Goal: Information Seeking & Learning: Learn about a topic

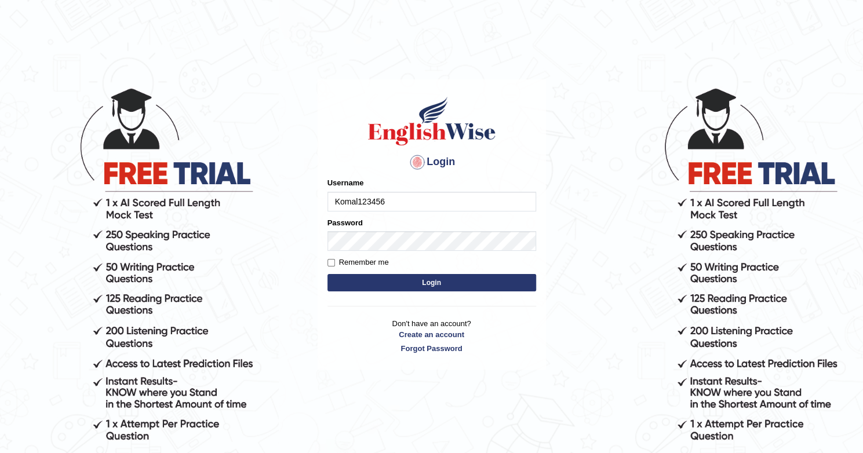
type input "Komal123456"
click at [330, 262] on input "Remember me" at bounding box center [331, 263] width 8 height 8
checkbox input "true"
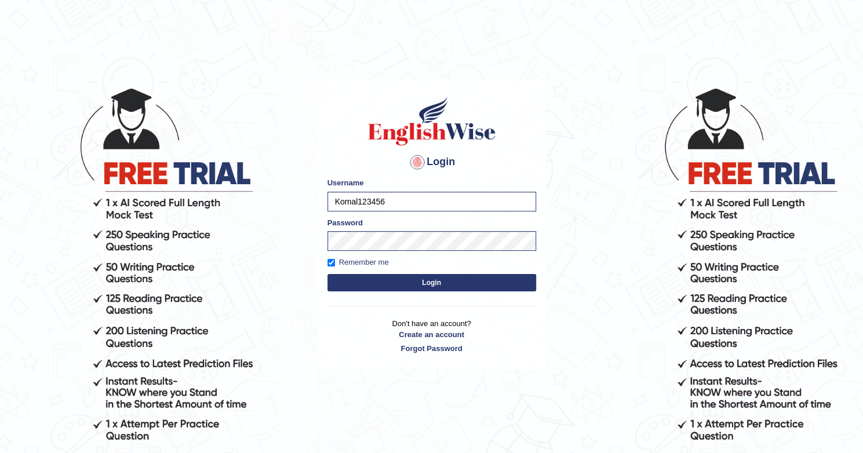
click at [383, 280] on button "Login" at bounding box center [431, 282] width 209 height 17
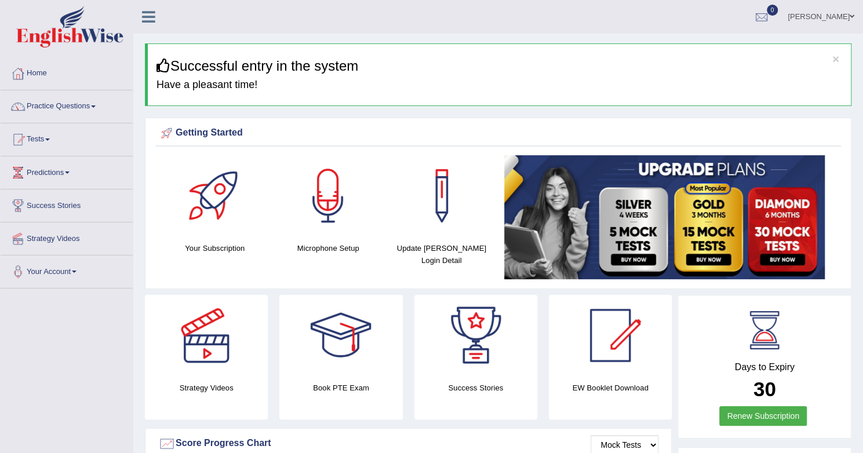
click at [96, 106] on span at bounding box center [93, 106] width 5 height 2
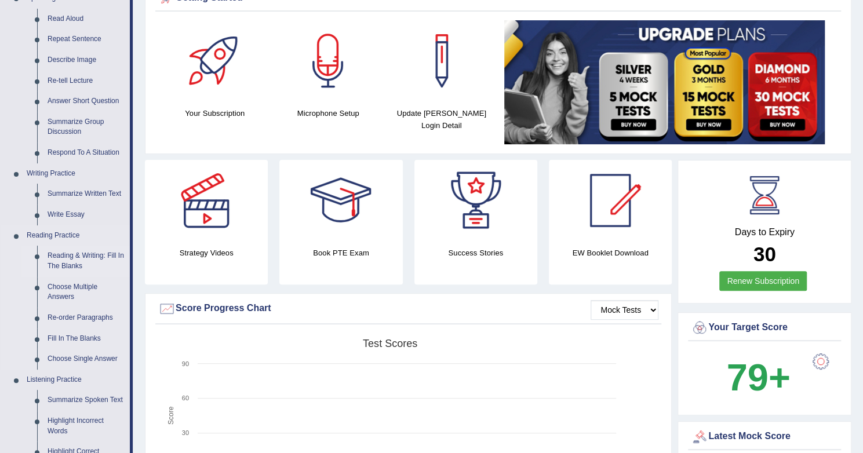
scroll to position [139, 0]
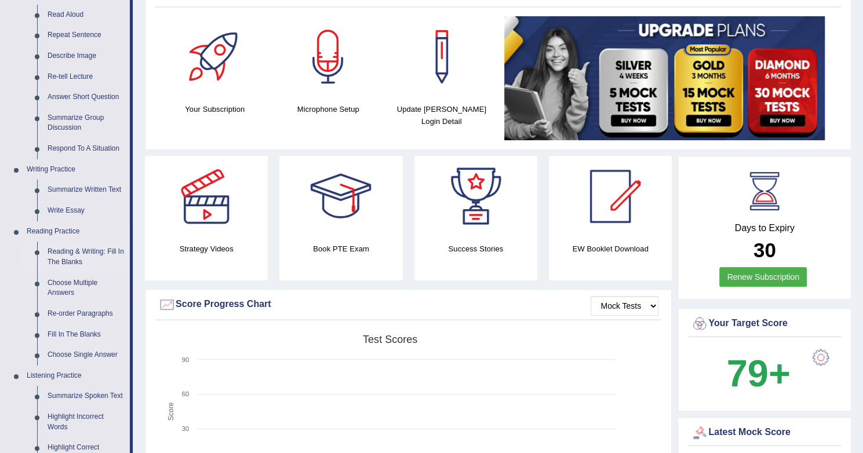
click at [81, 255] on link "Reading & Writing: Fill In The Blanks" at bounding box center [86, 257] width 88 height 31
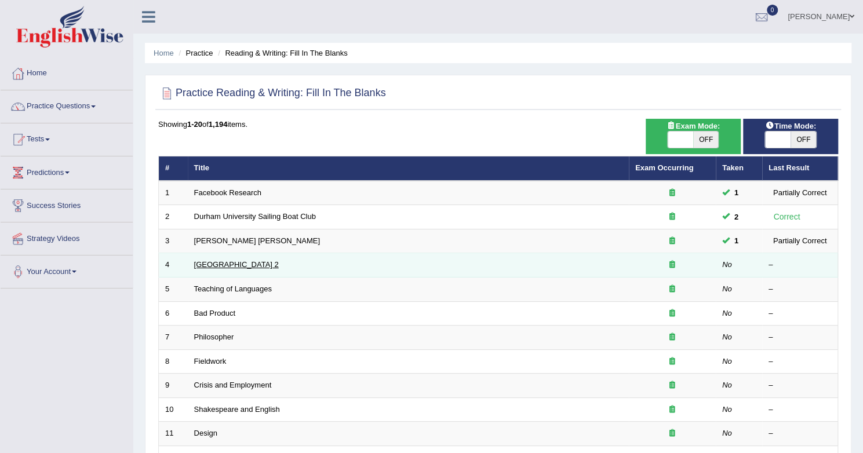
click at [258, 264] on link "Golden Gate Bridge 2" at bounding box center [236, 264] width 85 height 9
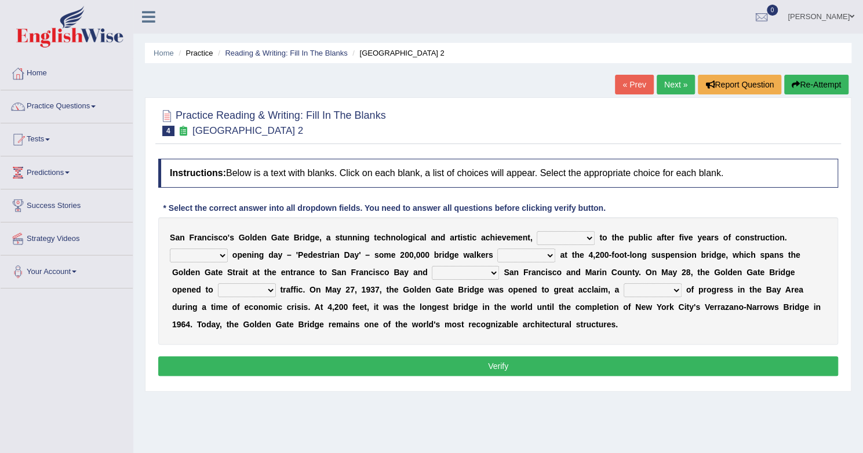
click at [574, 239] on select "opens closes appears equals" at bounding box center [566, 238] width 58 height 14
select select "opens"
click at [537, 231] on select "opens closes appears equals" at bounding box center [566, 238] width 58 height 14
click at [176, 254] on select "On During Since When" at bounding box center [199, 256] width 58 height 14
select select "During"
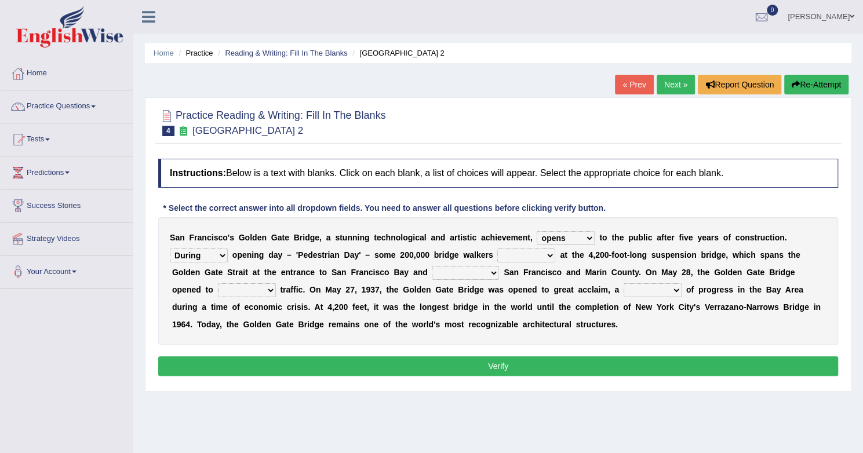
click at [170, 249] on select "On During Since When" at bounding box center [199, 256] width 58 height 14
click at [505, 252] on select "stationed looked marveled laughed" at bounding box center [526, 256] width 58 height 14
select select "looked"
click at [497, 249] on select "stationed looked marveled laughed" at bounding box center [526, 256] width 58 height 14
click at [444, 267] on select "separates connects channels differentiates" at bounding box center [465, 273] width 67 height 14
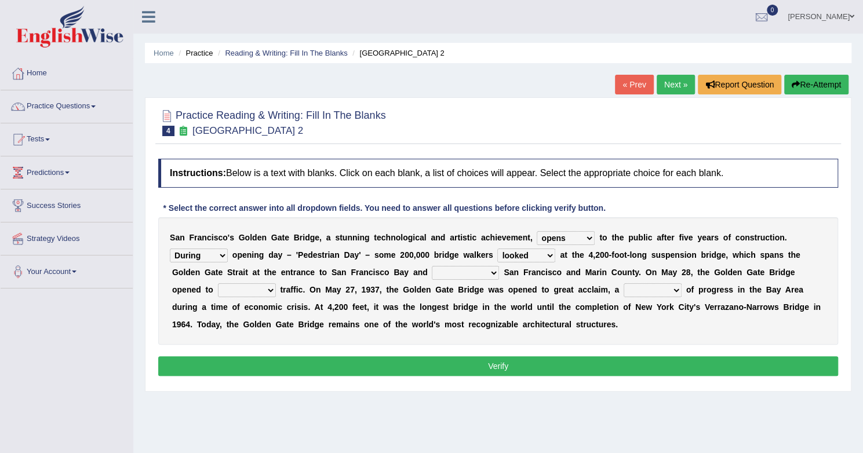
select select "connects"
click at [432, 266] on select "separates connects channels differentiates" at bounding box center [465, 273] width 67 height 14
click at [239, 293] on select "aquatic vehicular airborne watertight" at bounding box center [247, 290] width 58 height 14
select select "vehicular"
click at [218, 283] on select "aquatic vehicular airborne watertight" at bounding box center [247, 290] width 58 height 14
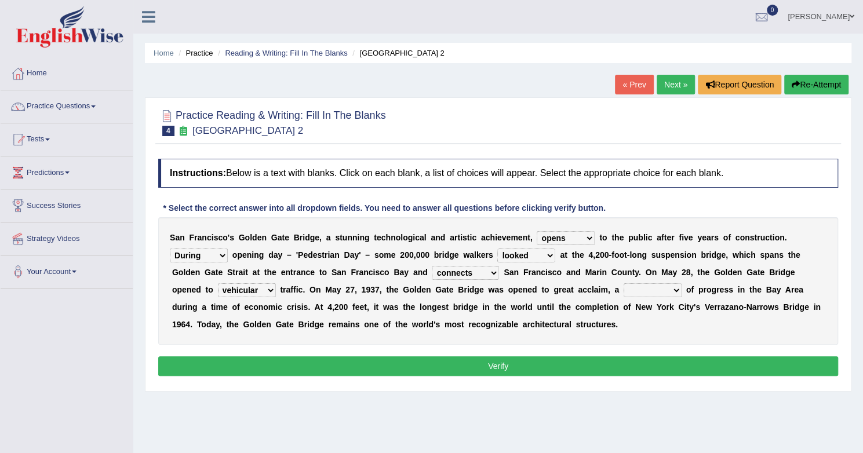
click at [630, 288] on select "denial symbol technique yield" at bounding box center [653, 290] width 58 height 14
select select "symbol"
click at [624, 283] on select "denial symbol technique yield" at bounding box center [653, 290] width 58 height 14
click at [487, 363] on button "Verify" at bounding box center [498, 366] width 680 height 20
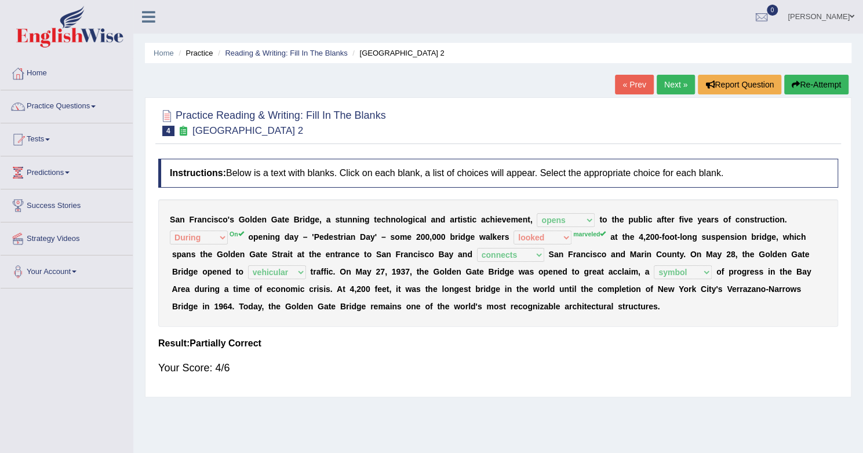
click at [672, 86] on link "Next »" at bounding box center [676, 85] width 38 height 20
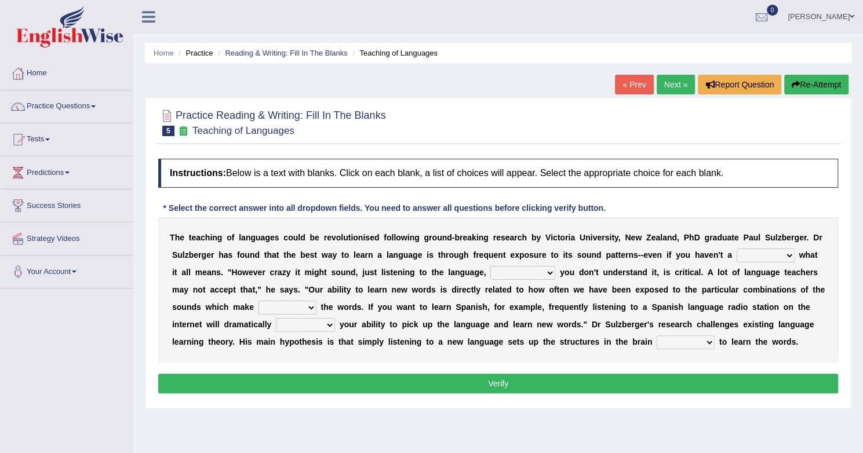
click at [754, 250] on select "dew claw clue due" at bounding box center [766, 256] width 58 height 14
select select "due"
click at [737, 249] on select "dew claw clue due" at bounding box center [766, 256] width 58 height 14
click at [749, 255] on select "dew claw clue due" at bounding box center [766, 256] width 58 height 14
click at [535, 272] on select "but also all together even though if so" at bounding box center [522, 273] width 65 height 14
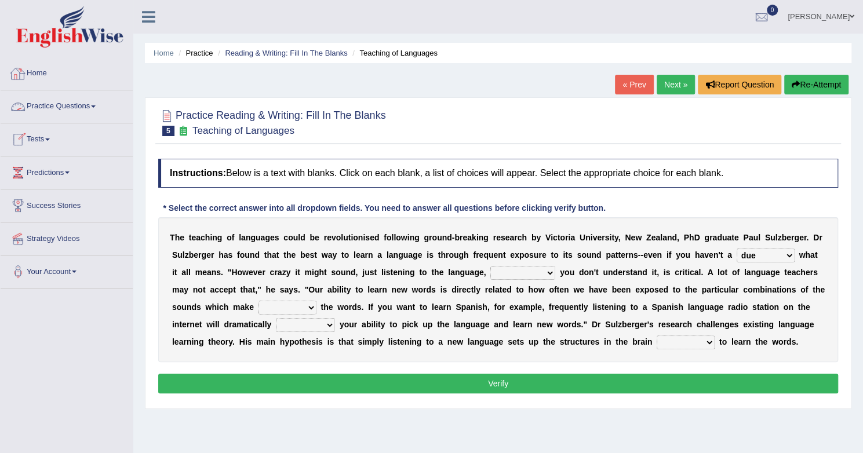
click at [76, 110] on link "Practice Questions" at bounding box center [67, 104] width 132 height 29
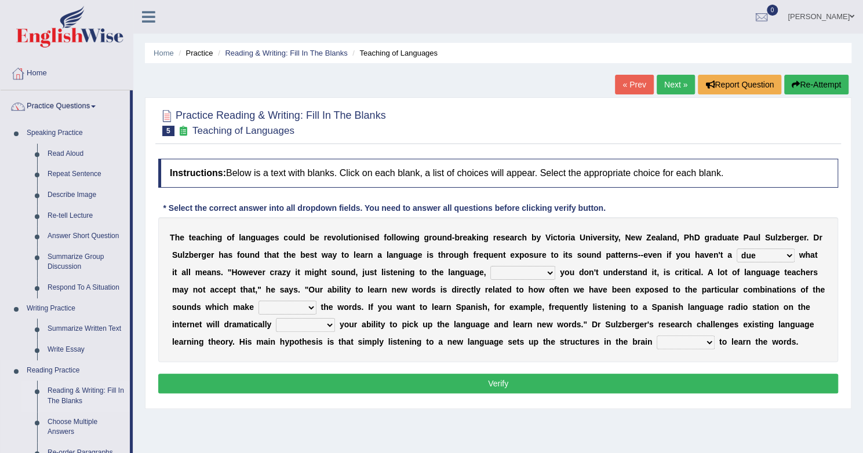
click at [76, 394] on link "Reading & Writing: Fill In The Blanks" at bounding box center [86, 396] width 88 height 31
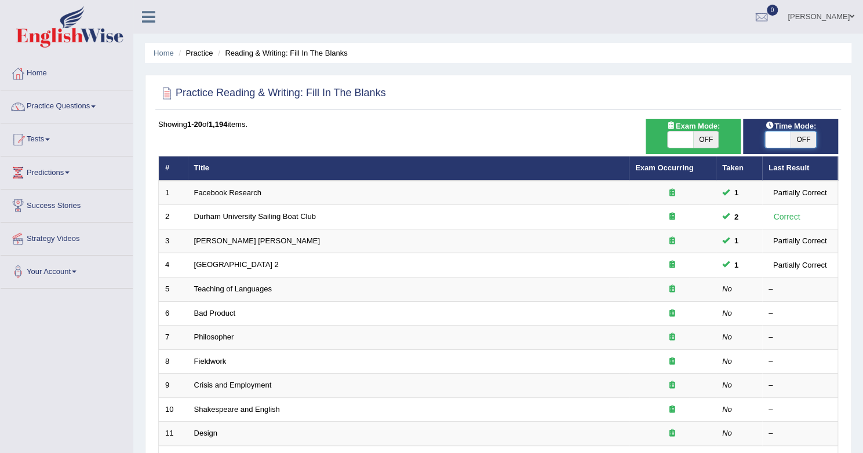
click at [772, 144] on span at bounding box center [777, 140] width 25 height 16
checkbox input "true"
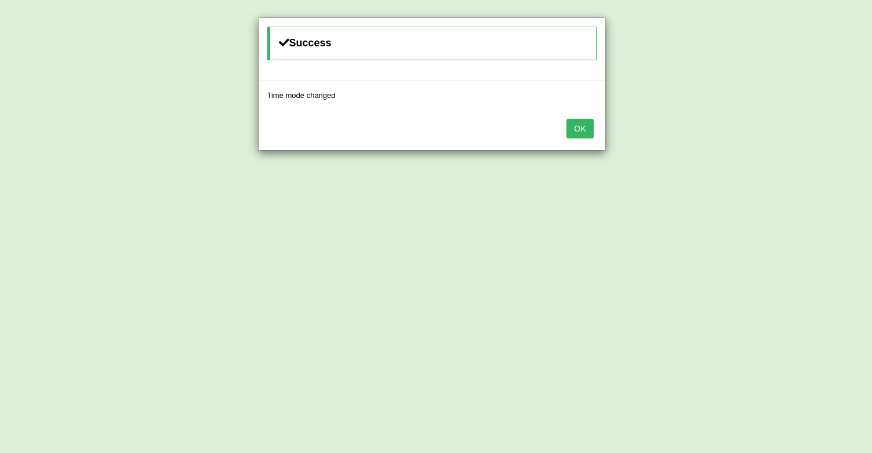
click at [577, 128] on button "OK" at bounding box center [579, 129] width 27 height 20
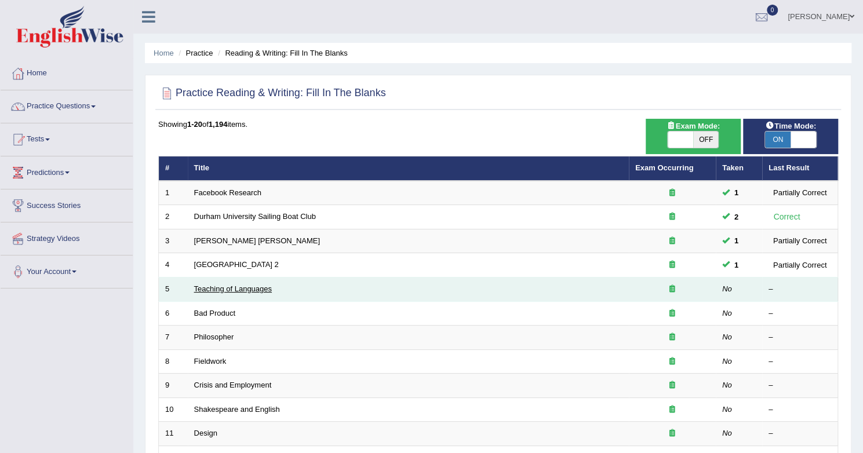
click at [232, 290] on link "Teaching of Languages" at bounding box center [233, 289] width 78 height 9
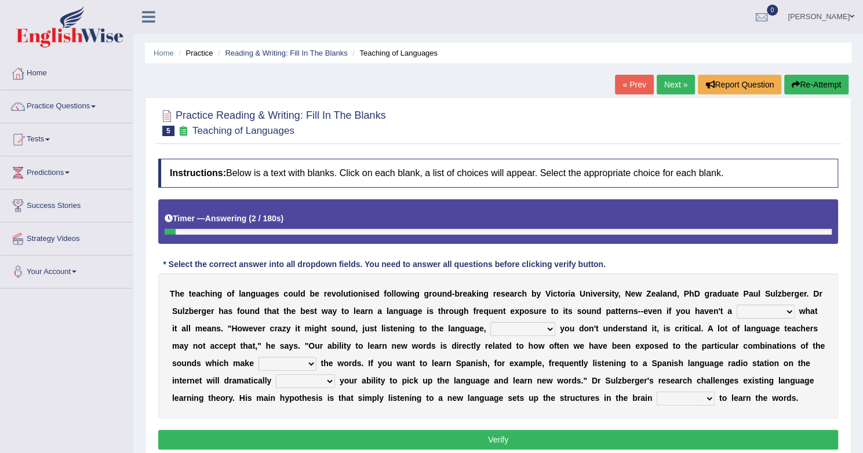
click at [746, 308] on select "dew claw clue due" at bounding box center [766, 312] width 58 height 14
select select "clue"
click at [737, 305] on select "dew claw clue due" at bounding box center [766, 312] width 58 height 14
click at [495, 330] on select "but also all together even though if so" at bounding box center [522, 329] width 65 height 14
select select "if so"
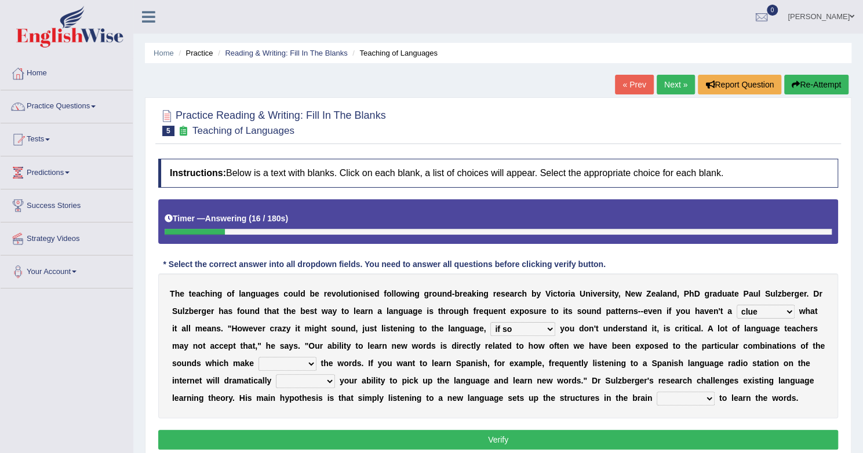
click at [490, 322] on select "but also all together even though if so" at bounding box center [522, 329] width 65 height 14
click at [508, 329] on select "but also all together even though if so" at bounding box center [522, 329] width 65 height 14
click at [353, 352] on div "T h e t e a c h i n g o f l a n g u a g e s c o u l d b e r e v o l u t i o n i…" at bounding box center [498, 346] width 680 height 145
click at [284, 361] on select "down up of on" at bounding box center [287, 364] width 58 height 14
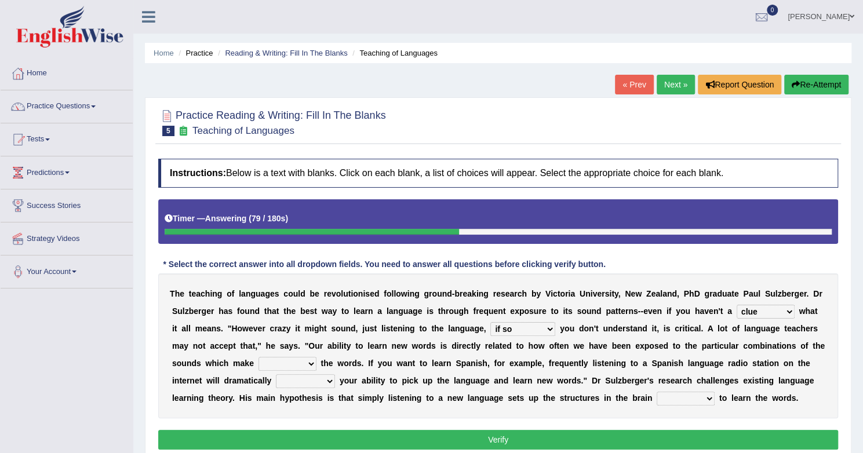
select select "down"
click at [258, 357] on select "down up of on" at bounding box center [287, 364] width 58 height 14
click at [320, 381] on select "evaluate exaggerate describe boost" at bounding box center [305, 381] width 59 height 14
select select "boost"
click at [276, 374] on select "evaluate exaggerate describe boost" at bounding box center [305, 381] width 59 height 14
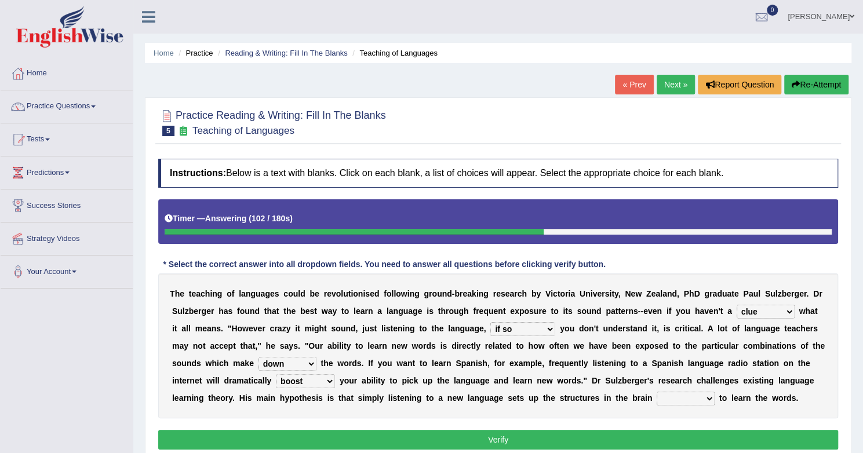
click at [667, 398] on select "requiring required directed to require" at bounding box center [686, 399] width 58 height 14
select select "required"
click at [657, 392] on select "requiring required directed to require" at bounding box center [686, 399] width 58 height 14
click at [577, 440] on button "Verify" at bounding box center [498, 440] width 680 height 20
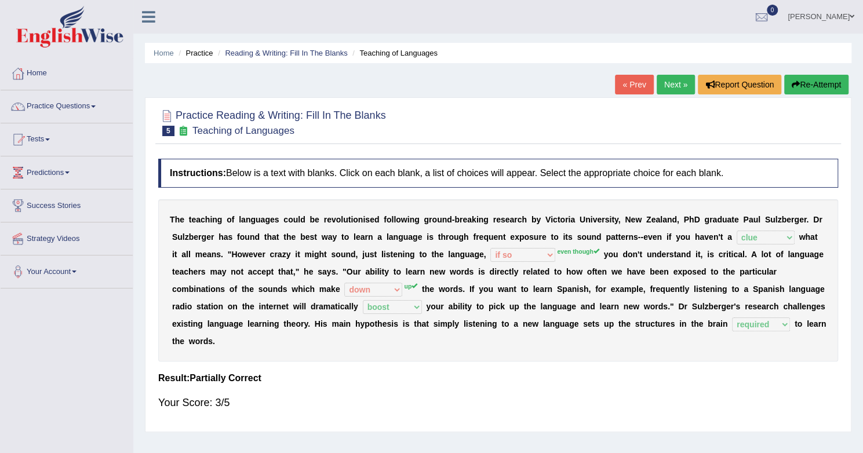
click at [676, 85] on link "Next »" at bounding box center [676, 85] width 38 height 20
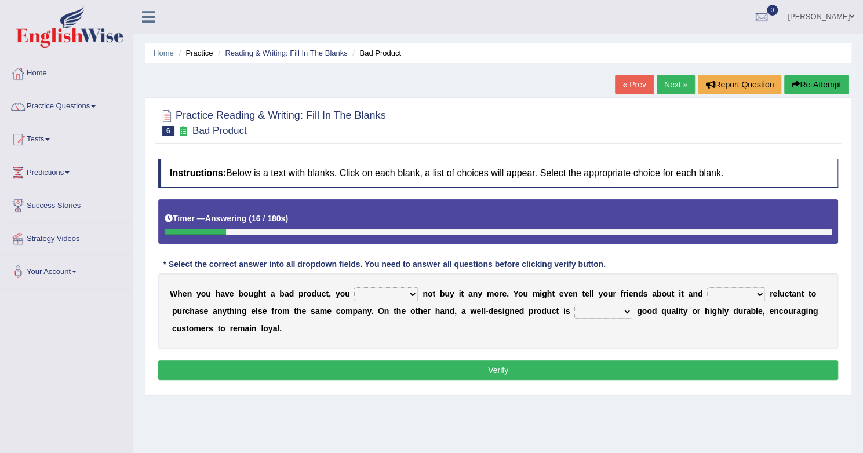
click at [374, 293] on select "would have should have should" at bounding box center [386, 294] width 64 height 14
select select "would"
click at [354, 287] on select "would have should have should" at bounding box center [386, 294] width 64 height 14
click at [729, 293] on select "is are be being" at bounding box center [736, 294] width 58 height 14
select select "being"
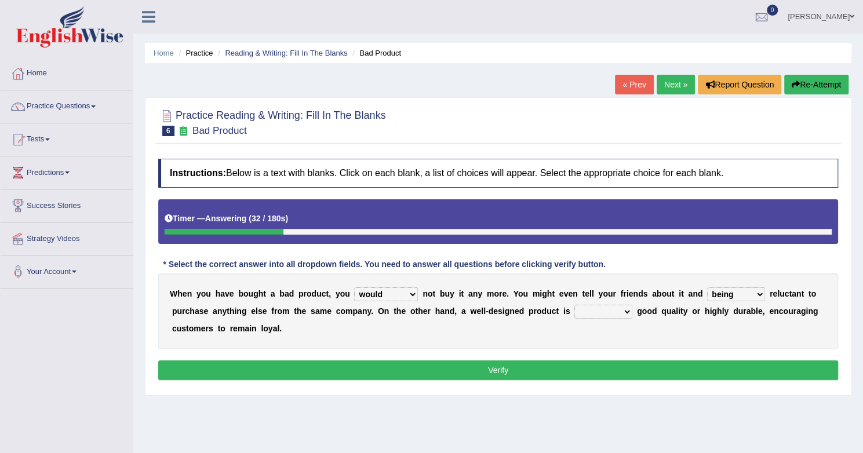
click at [707, 287] on select "is are be being" at bounding box center [736, 294] width 58 height 14
click at [598, 312] on select "both also neither either" at bounding box center [603, 312] width 58 height 14
click at [574, 305] on select "both also neither either" at bounding box center [603, 312] width 58 height 14
click at [605, 309] on select "both also neither either" at bounding box center [603, 312] width 58 height 14
select select "either"
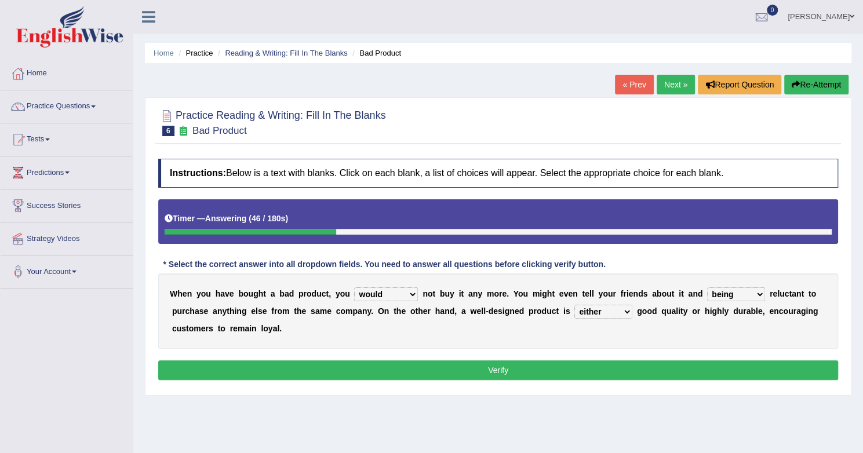
click at [574, 305] on select "both also neither either" at bounding box center [603, 312] width 58 height 14
click at [399, 372] on button "Verify" at bounding box center [498, 370] width 680 height 20
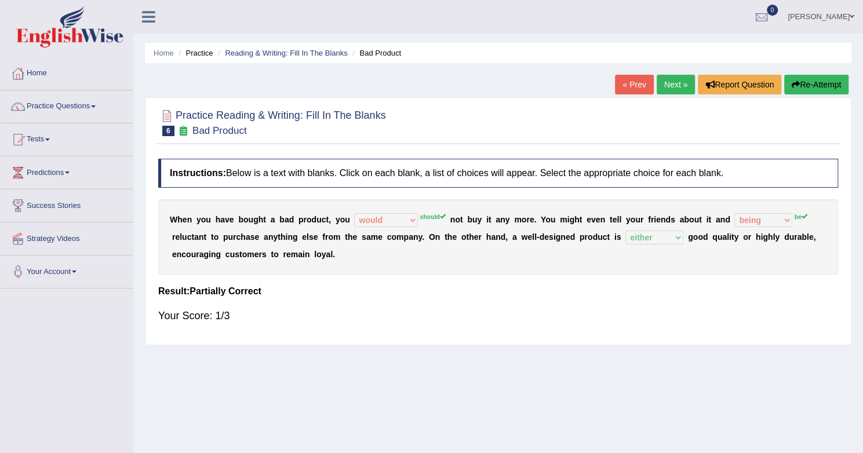
click at [823, 86] on button "Re-Attempt" at bounding box center [816, 85] width 64 height 20
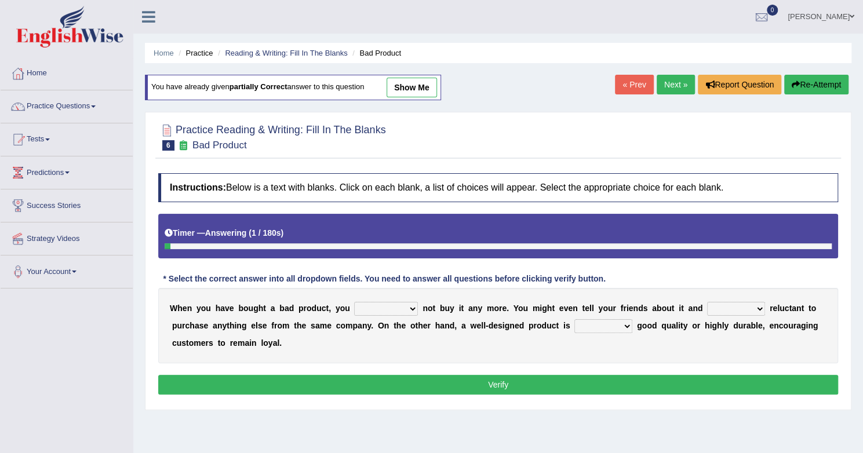
click at [389, 304] on select "would have should have should" at bounding box center [386, 309] width 64 height 14
select select "should"
click at [354, 302] on select "would have should have should" at bounding box center [386, 309] width 64 height 14
click at [721, 307] on select "is are be being" at bounding box center [736, 309] width 58 height 14
select select "be"
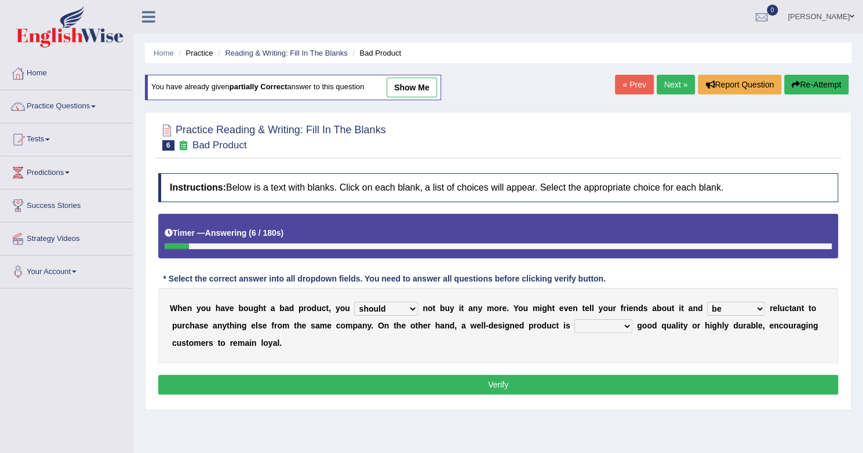
click at [707, 302] on select "is are be being" at bounding box center [736, 309] width 58 height 14
click at [607, 327] on select "both also neither either" at bounding box center [603, 326] width 58 height 14
select select "either"
click at [574, 319] on select "both also neither either" at bounding box center [603, 326] width 58 height 14
click at [584, 378] on button "Verify" at bounding box center [498, 385] width 680 height 20
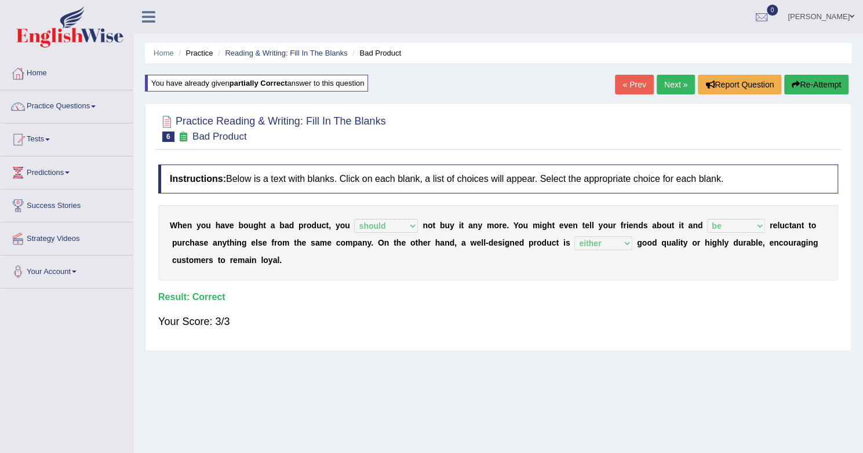
click at [672, 83] on link "Next »" at bounding box center [676, 85] width 38 height 20
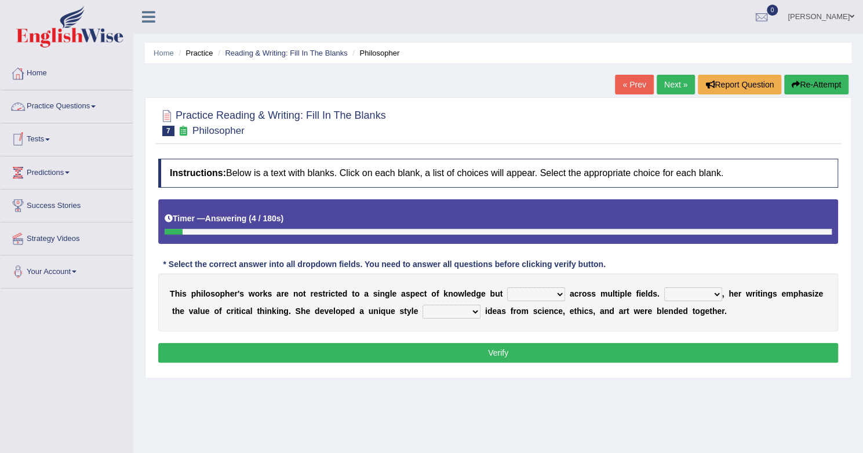
click at [96, 108] on link "Practice Questions" at bounding box center [67, 104] width 132 height 29
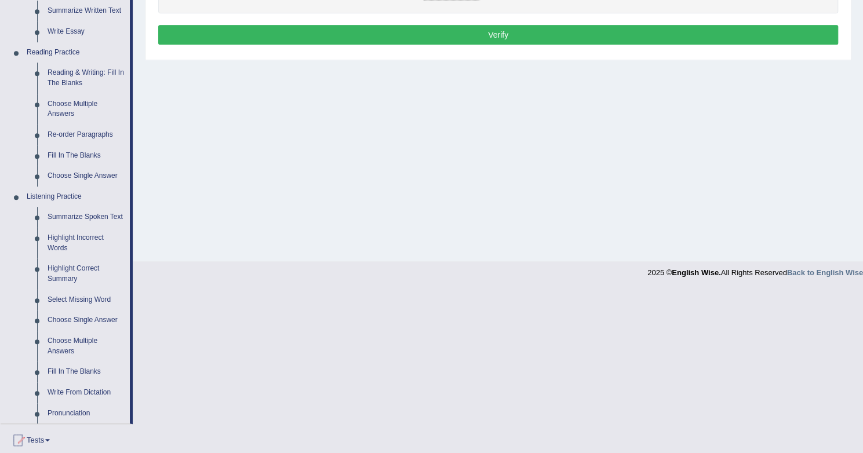
scroll to position [319, 0]
click at [68, 252] on link "Highlight Incorrect Words" at bounding box center [86, 242] width 88 height 31
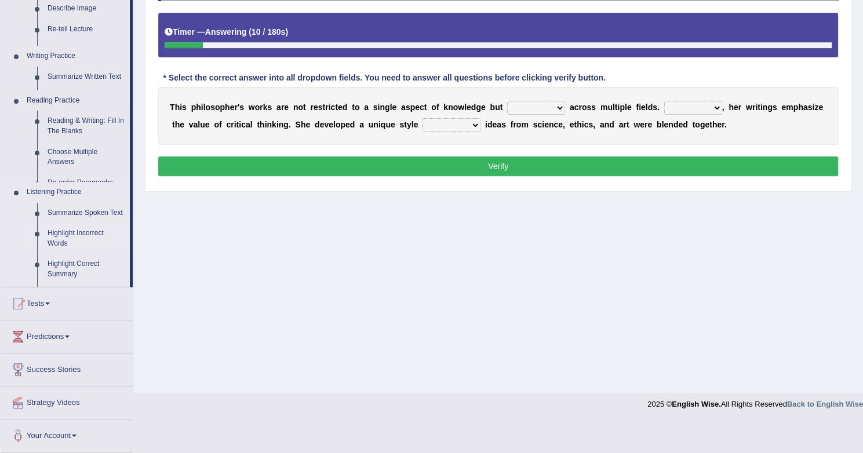
scroll to position [155, 0]
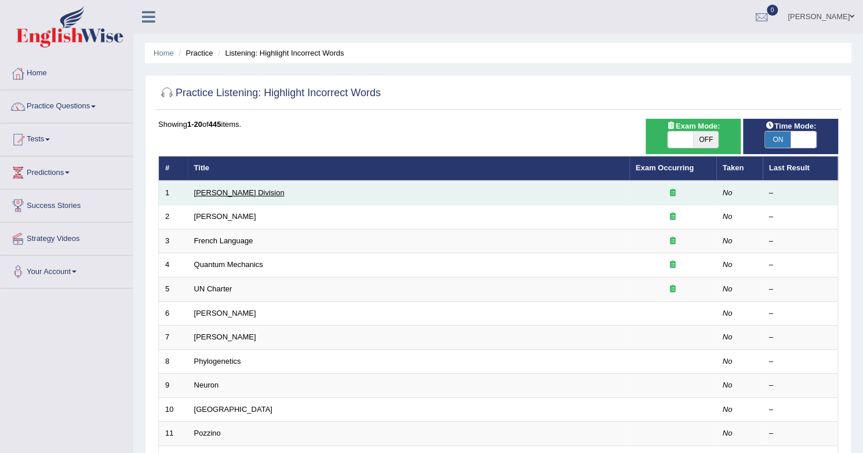
click at [221, 191] on link "[PERSON_NAME] Division" at bounding box center [239, 192] width 90 height 9
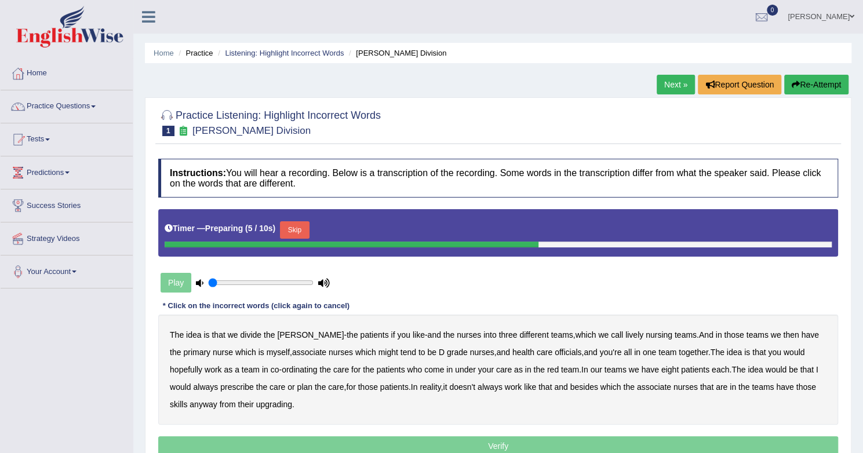
click at [173, 282] on div "Play" at bounding box center [245, 282] width 174 height 29
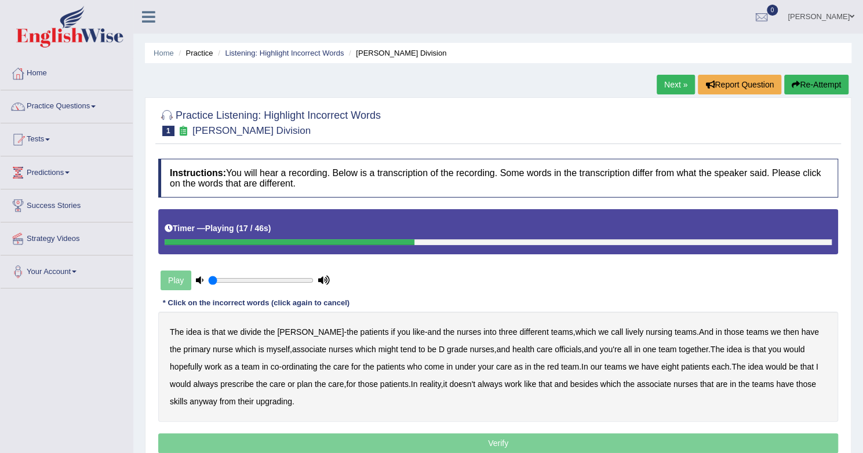
click at [400, 348] on b "tend" at bounding box center [408, 349] width 16 height 9
click at [555, 349] on b "officials" at bounding box center [568, 349] width 27 height 9
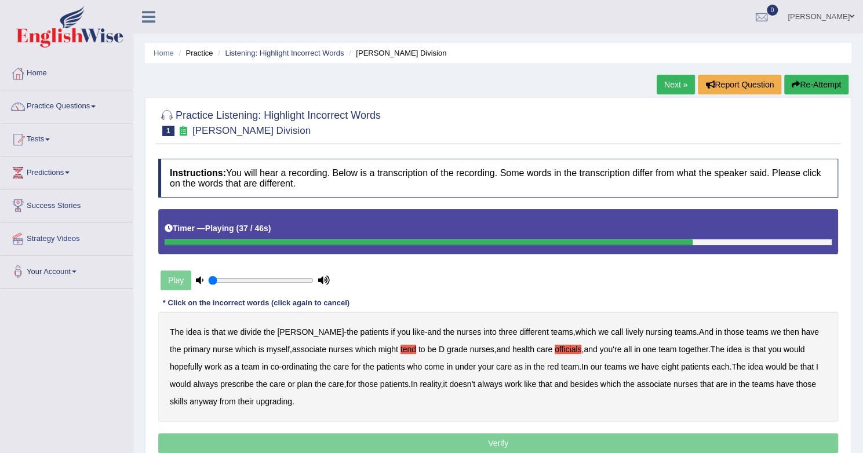
click at [218, 380] on b "always" at bounding box center [205, 384] width 25 height 9
click at [269, 384] on b "care" at bounding box center [277, 384] width 16 height 9
click at [256, 399] on b "upgrading" at bounding box center [274, 401] width 36 height 9
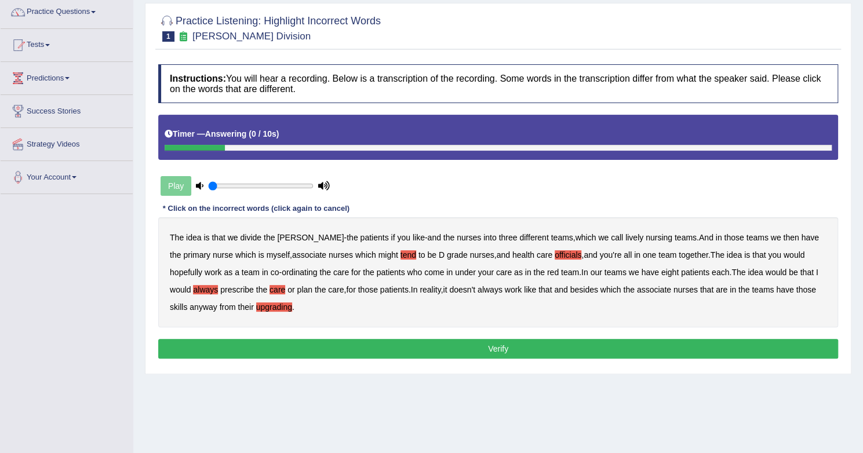
scroll to position [100, 0]
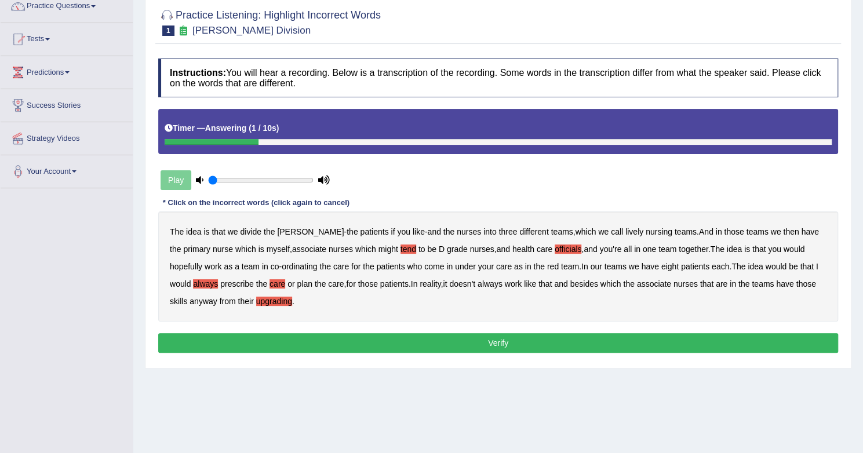
click at [524, 344] on button "Verify" at bounding box center [498, 343] width 680 height 20
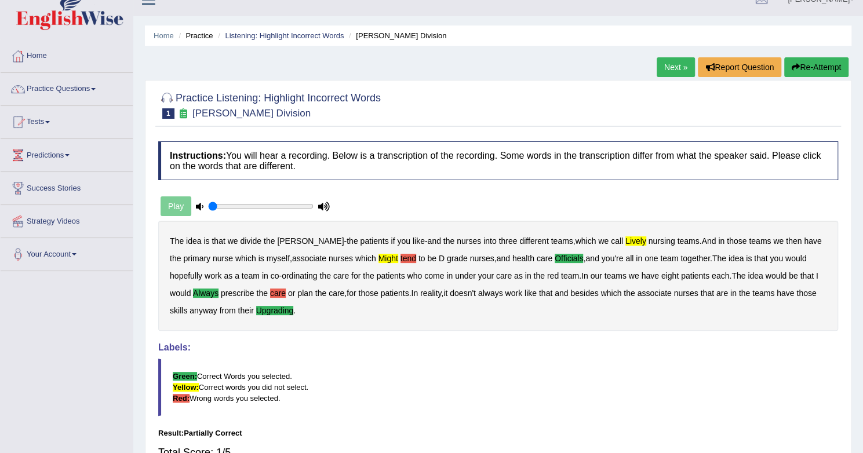
scroll to position [0, 0]
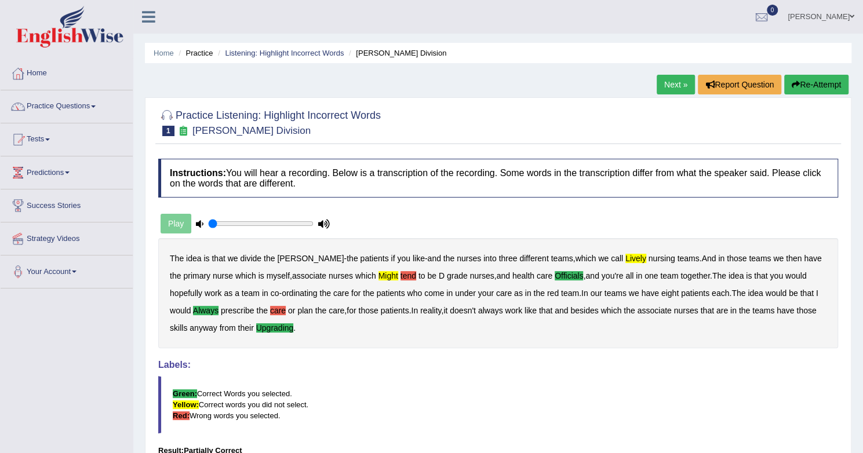
click at [676, 86] on link "Next »" at bounding box center [676, 85] width 38 height 20
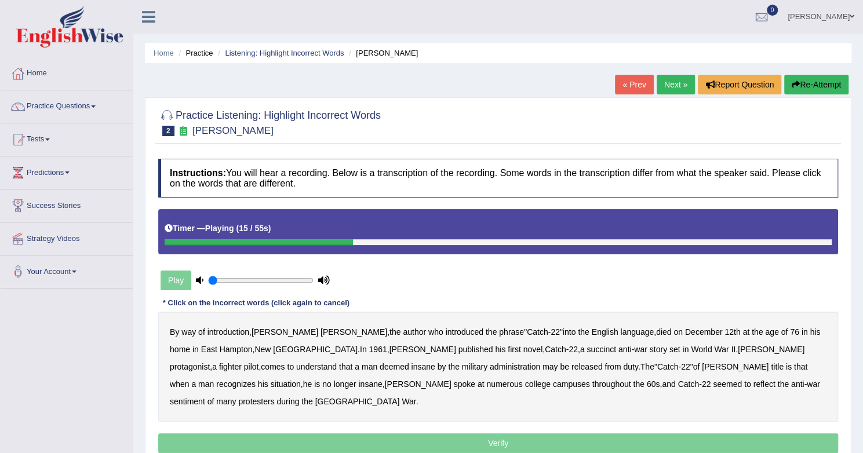
click at [190, 345] on b "home" at bounding box center [180, 349] width 20 height 9
click at [586, 348] on b "succinct" at bounding box center [601, 349] width 30 height 9
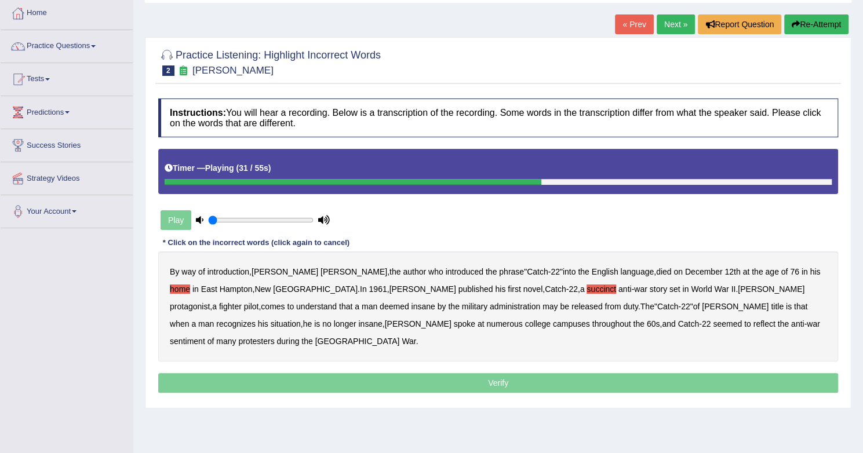
scroll to position [61, 0]
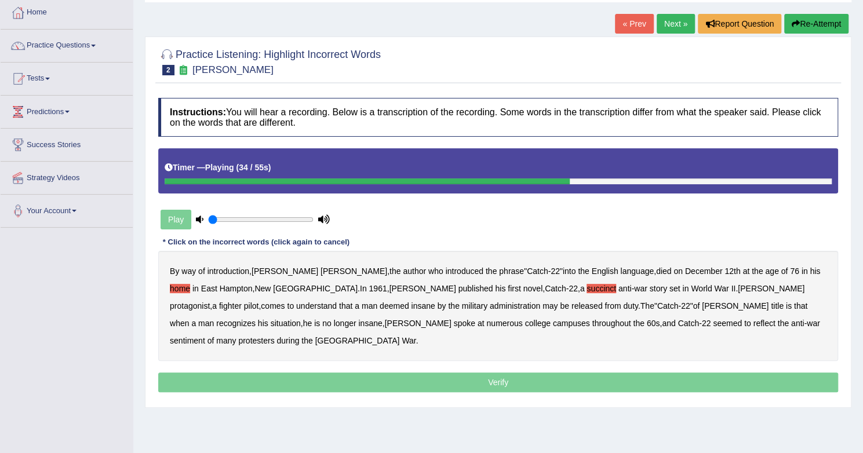
click at [490, 304] on b "administration" at bounding box center [515, 305] width 50 height 9
click at [668, 373] on p "Verify" at bounding box center [498, 383] width 680 height 20
click at [560, 373] on p "Verify" at bounding box center [498, 383] width 680 height 20
click at [483, 373] on p "Verify" at bounding box center [498, 383] width 680 height 20
click at [531, 373] on p "Verify" at bounding box center [498, 383] width 680 height 20
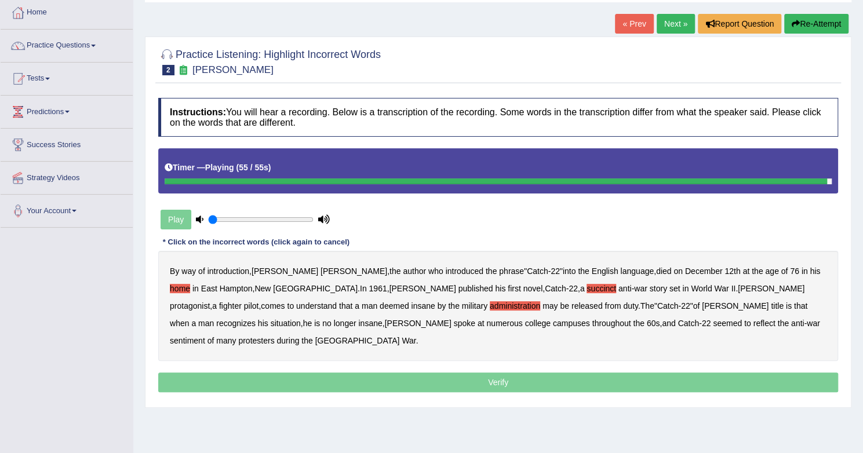
click at [684, 373] on p "Verify" at bounding box center [498, 383] width 680 height 20
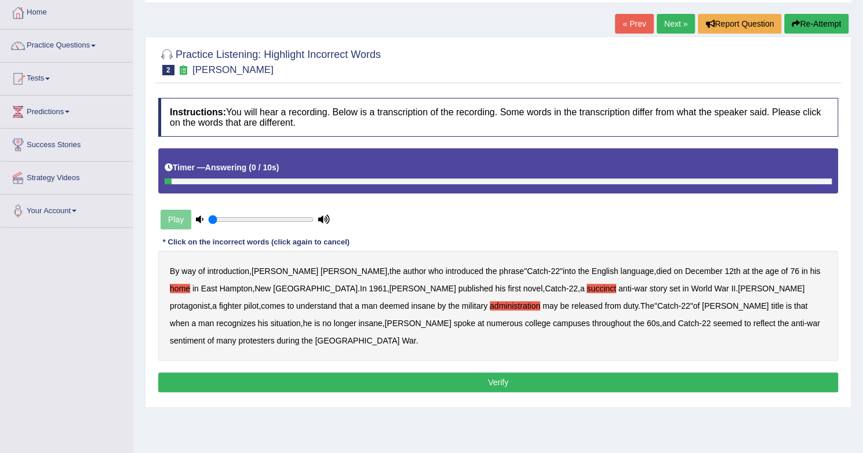
click at [680, 373] on button "Verify" at bounding box center [498, 383] width 680 height 20
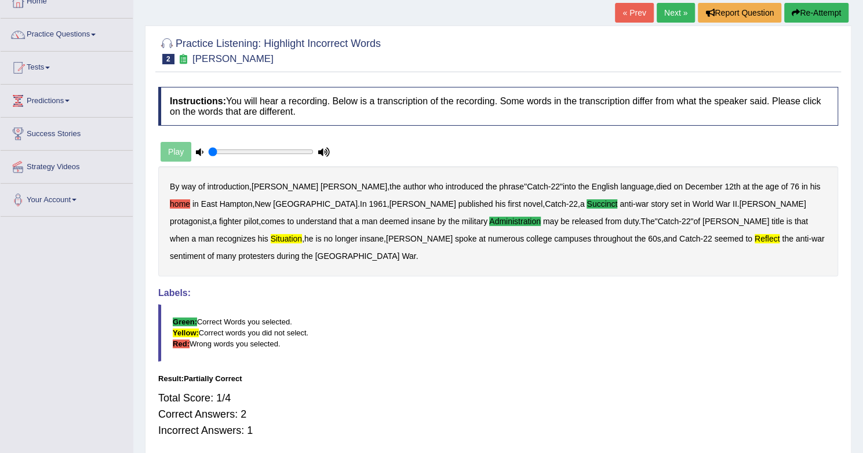
scroll to position [0, 0]
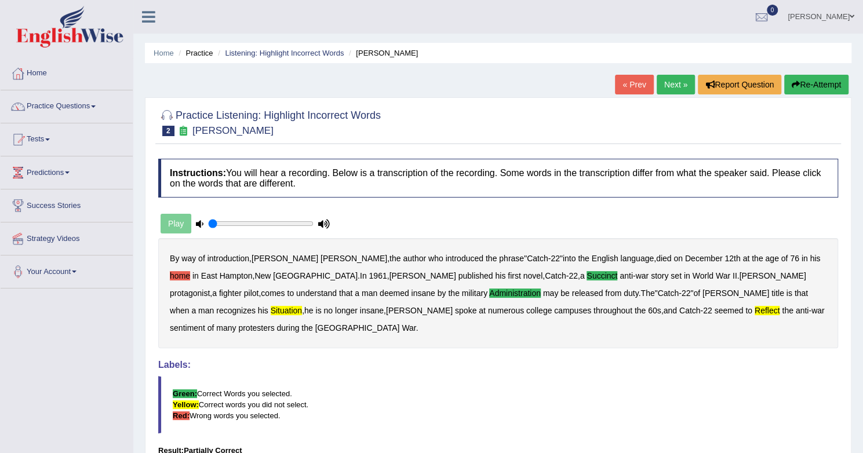
click at [96, 106] on span at bounding box center [93, 106] width 5 height 2
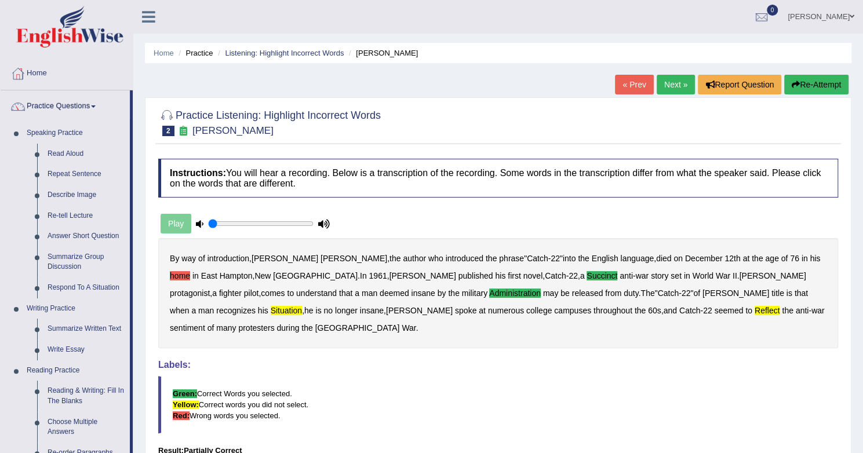
click at [224, 399] on blockquote "Green: Correct Words you selected. Yellow: Correct words you did not select. Re…" at bounding box center [498, 404] width 680 height 57
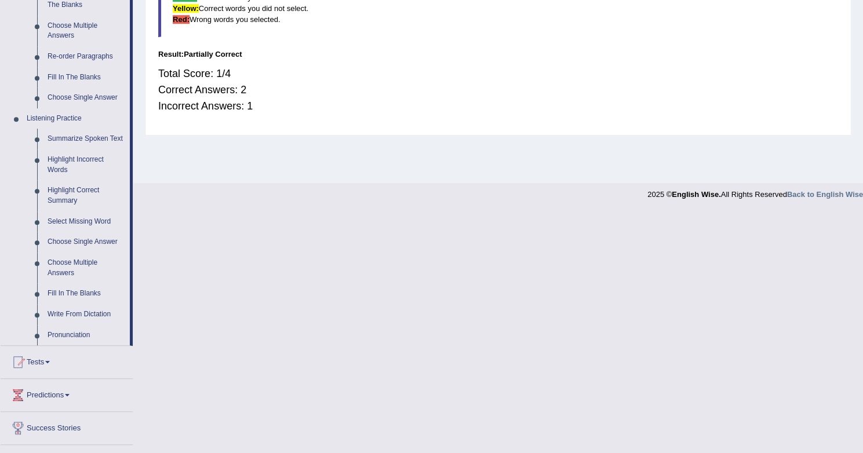
drag, startPoint x: 224, startPoint y: 399, endPoint x: 402, endPoint y: 410, distance: 178.2
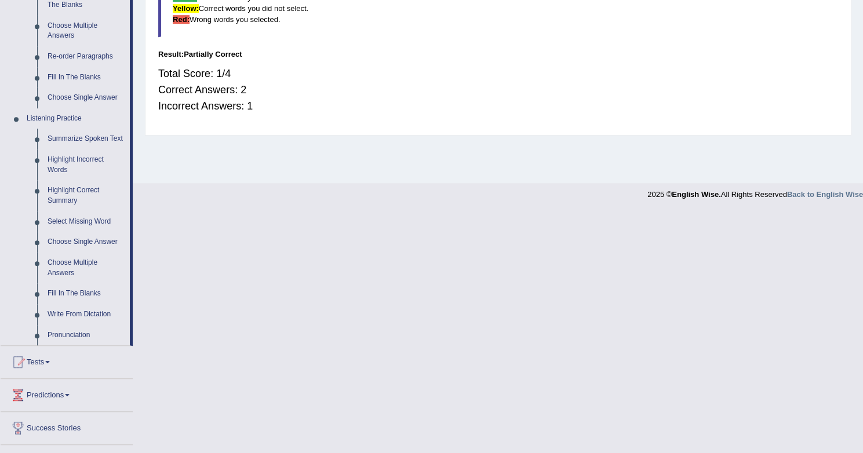
drag, startPoint x: 402, startPoint y: 410, endPoint x: 607, endPoint y: 349, distance: 213.3
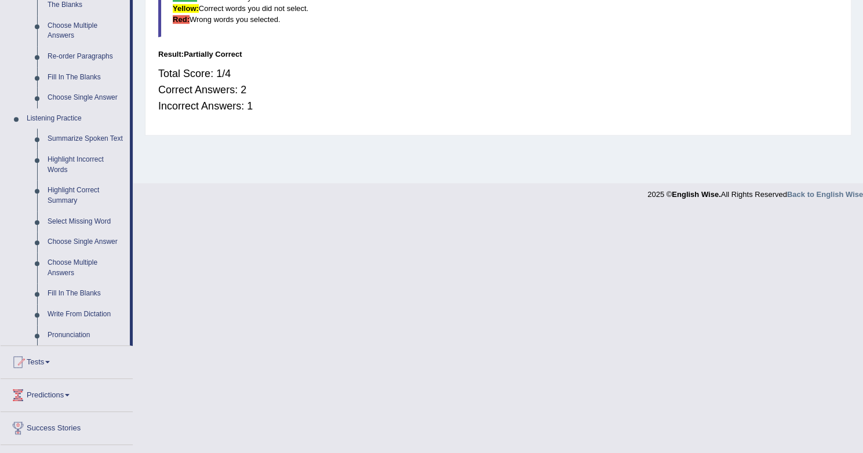
click at [67, 141] on link "Summarize Spoken Text" at bounding box center [86, 139] width 88 height 21
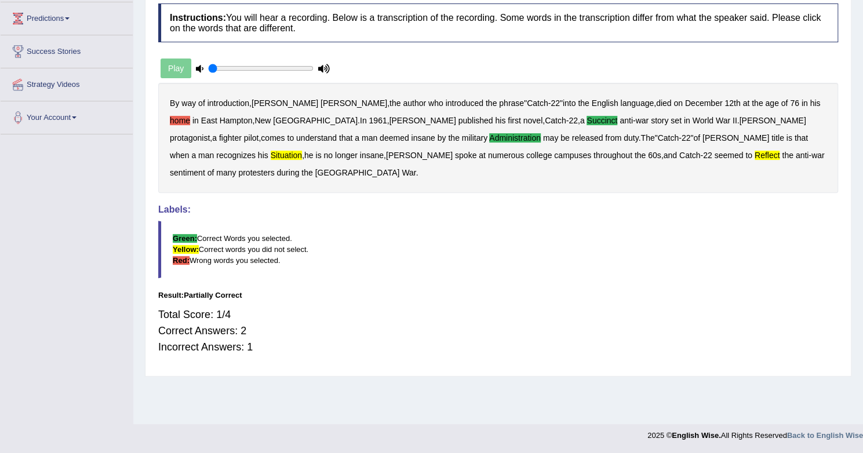
scroll to position [125, 0]
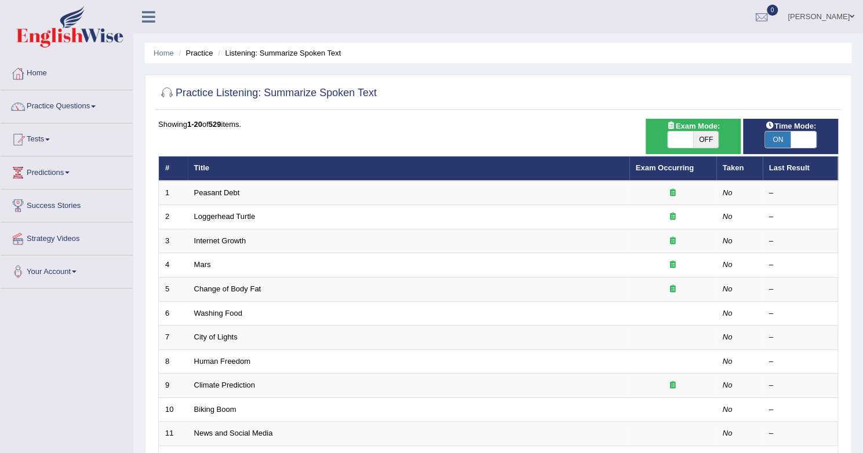
click at [58, 102] on link "Practice Questions" at bounding box center [67, 104] width 132 height 29
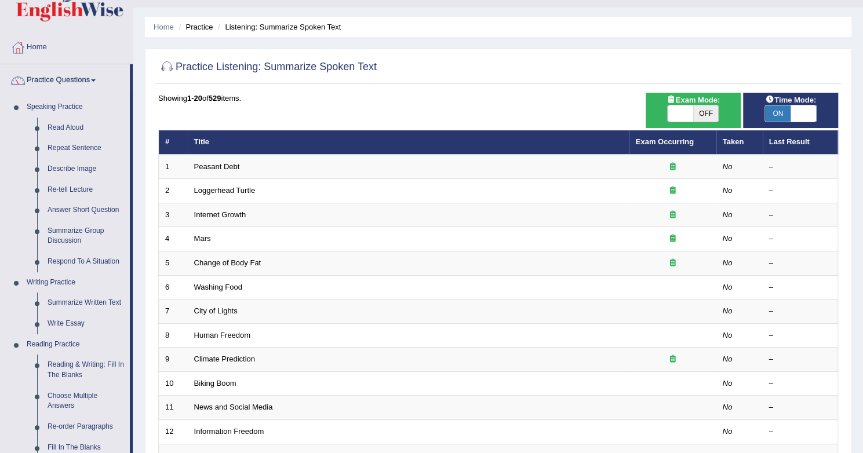
scroll to position [31, 0]
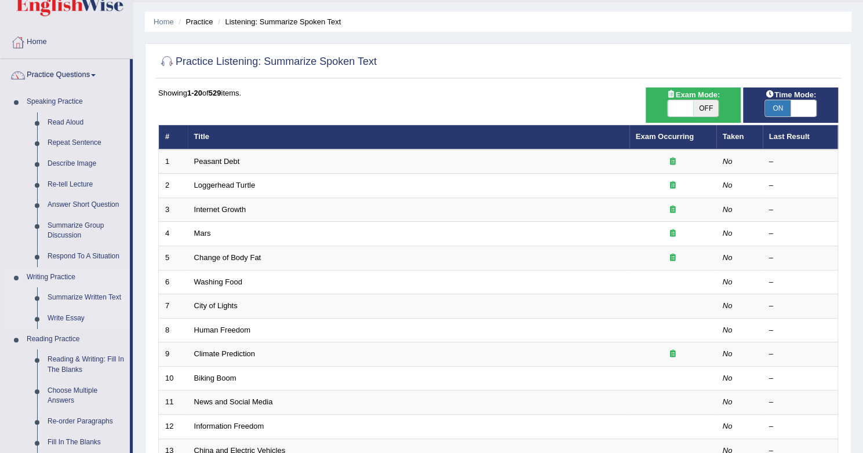
click at [68, 296] on link "Summarize Written Text" at bounding box center [86, 297] width 88 height 21
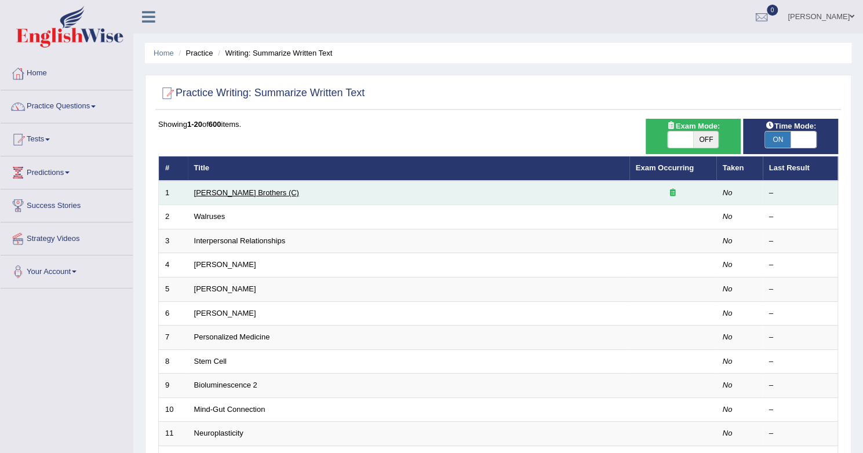
click at [225, 191] on link "[PERSON_NAME] Brothers (C)" at bounding box center [246, 192] width 105 height 9
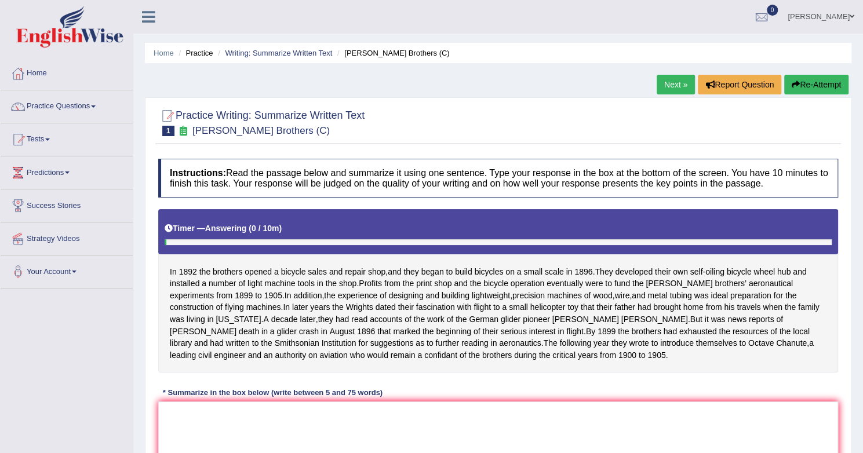
click at [57, 114] on link "Practice Questions" at bounding box center [67, 104] width 132 height 29
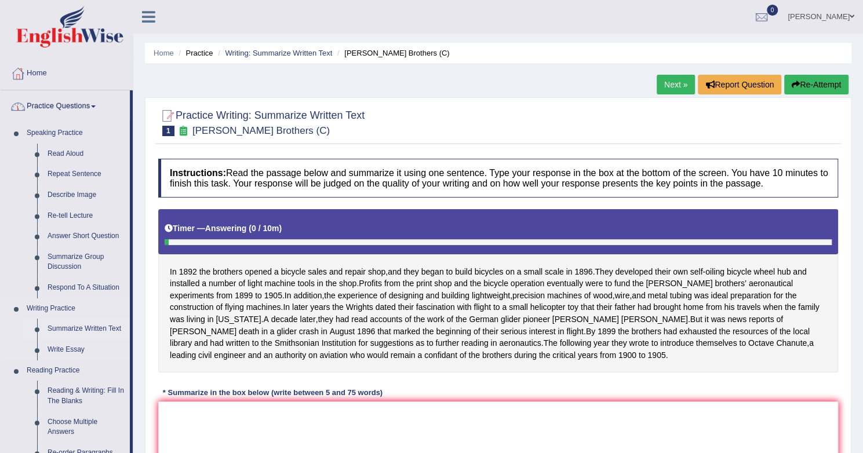
click at [64, 331] on link "Summarize Written Text" at bounding box center [86, 329] width 88 height 21
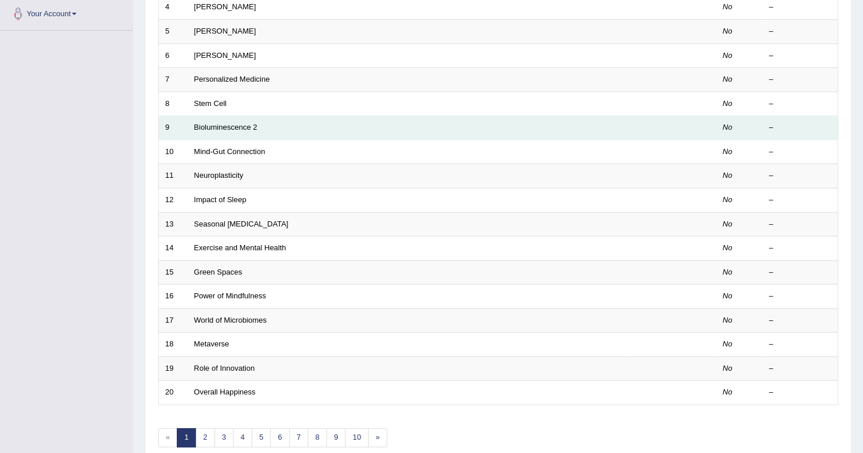
scroll to position [262, 0]
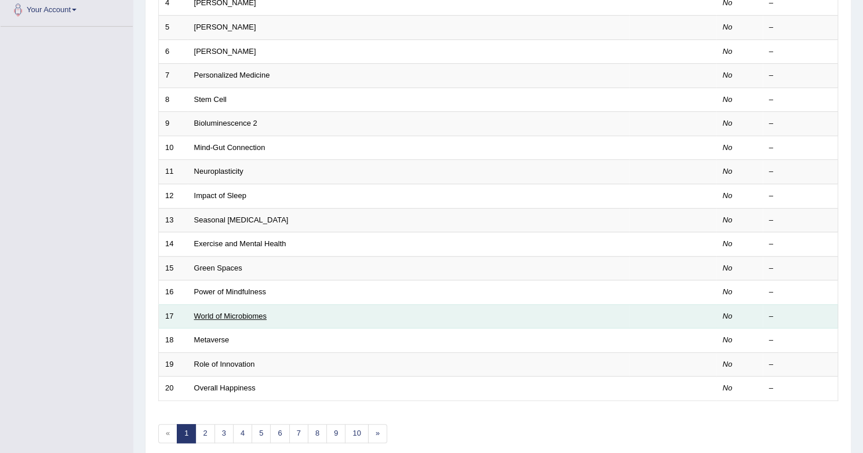
click at [243, 314] on link "World of Microbiomes" at bounding box center [230, 316] width 72 height 9
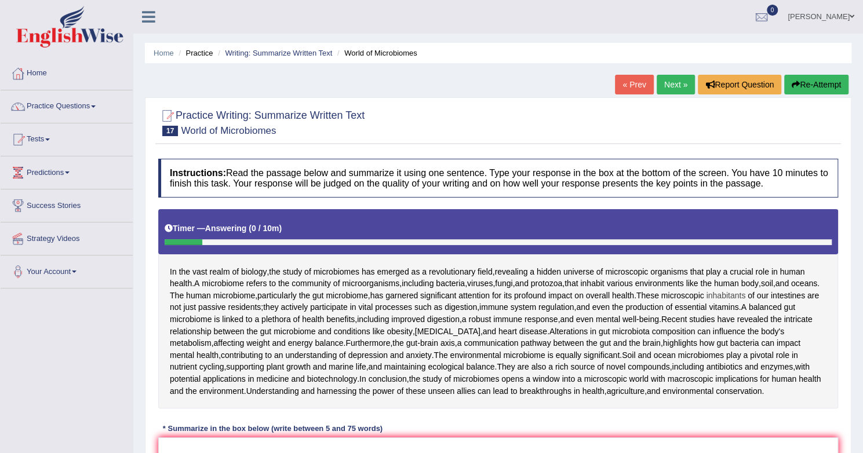
scroll to position [2, 0]
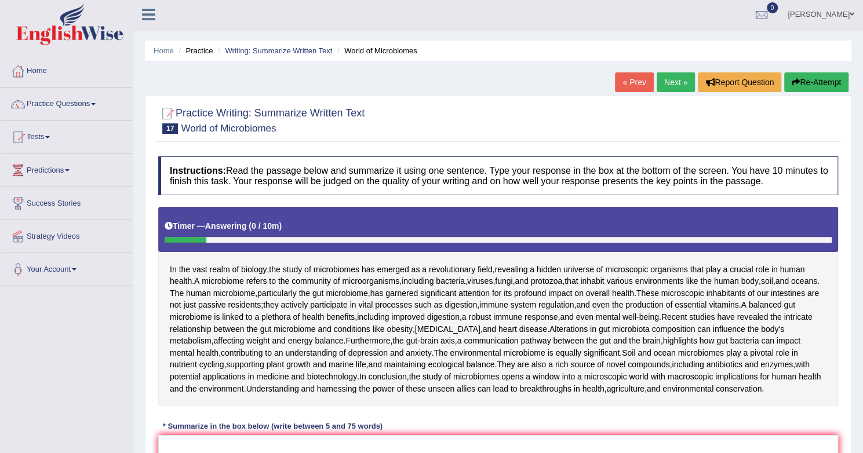
click at [83, 103] on link "Practice Questions" at bounding box center [67, 102] width 132 height 29
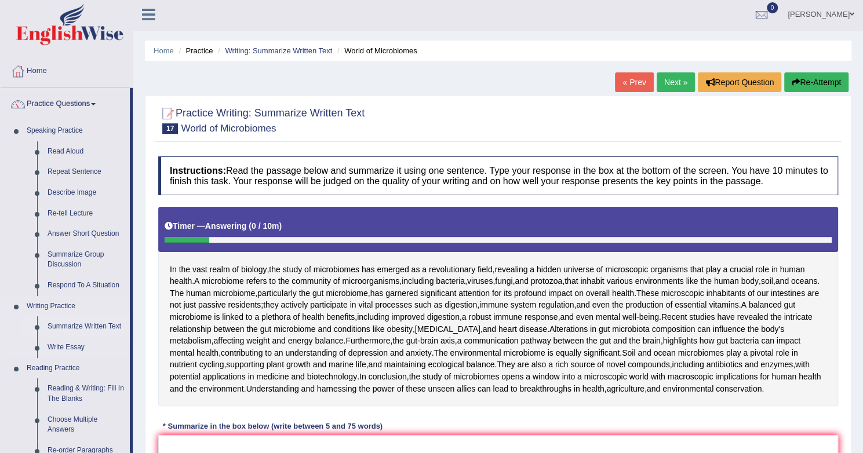
click at [94, 328] on link "Summarize Written Text" at bounding box center [86, 326] width 88 height 21
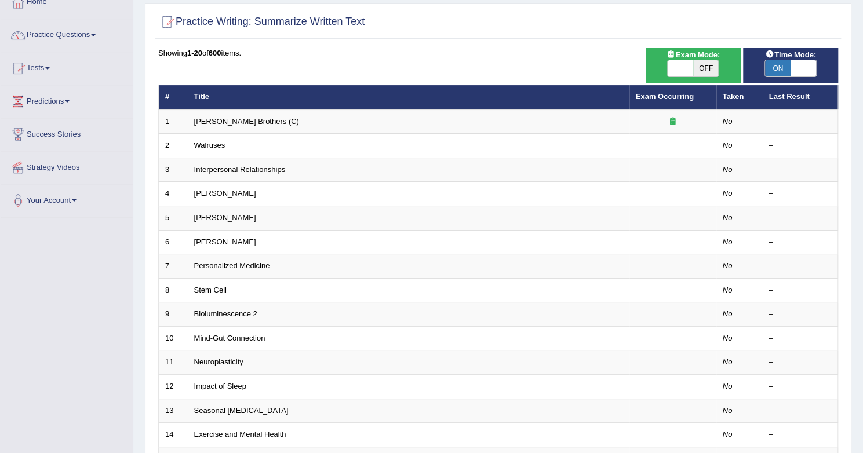
scroll to position [74, 0]
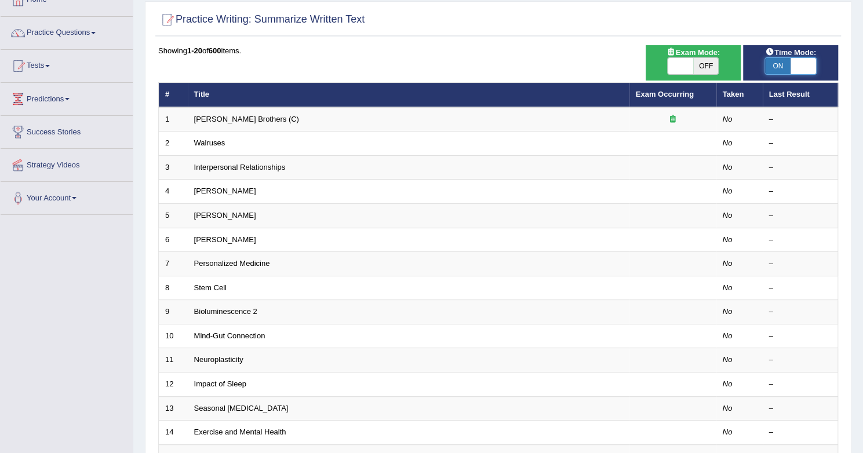
checkbox input "false"
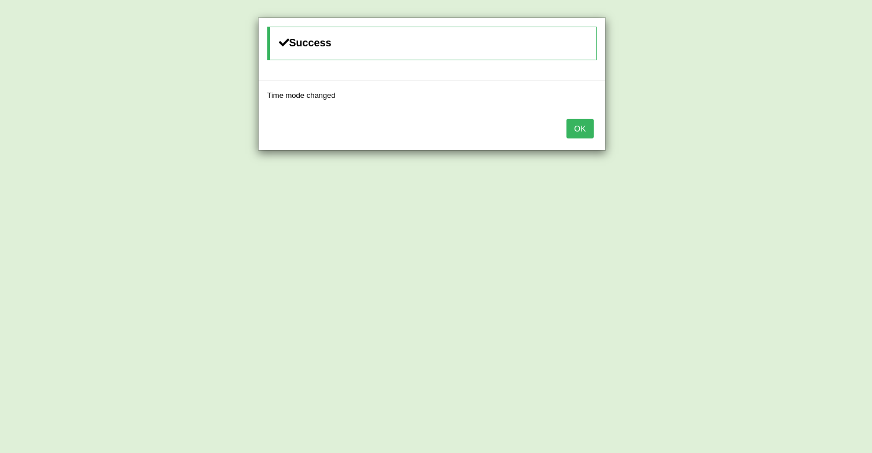
click at [581, 125] on button "OK" at bounding box center [579, 129] width 27 height 20
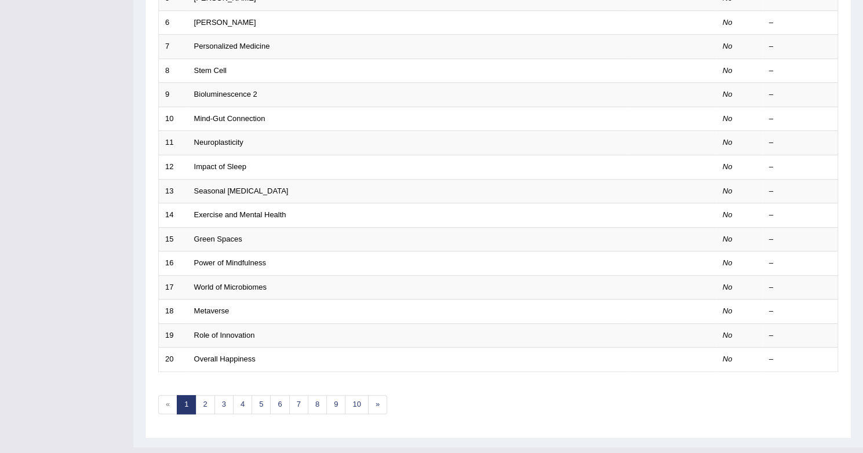
scroll to position [292, 0]
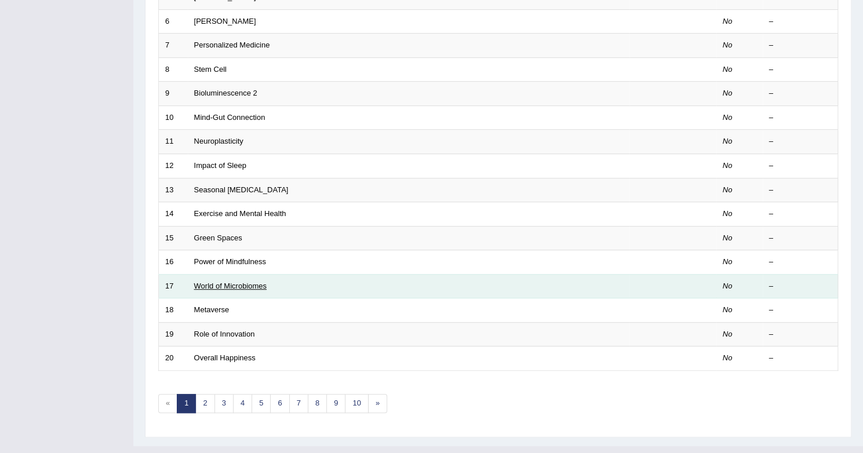
click at [257, 282] on link "World of Microbiomes" at bounding box center [230, 286] width 72 height 9
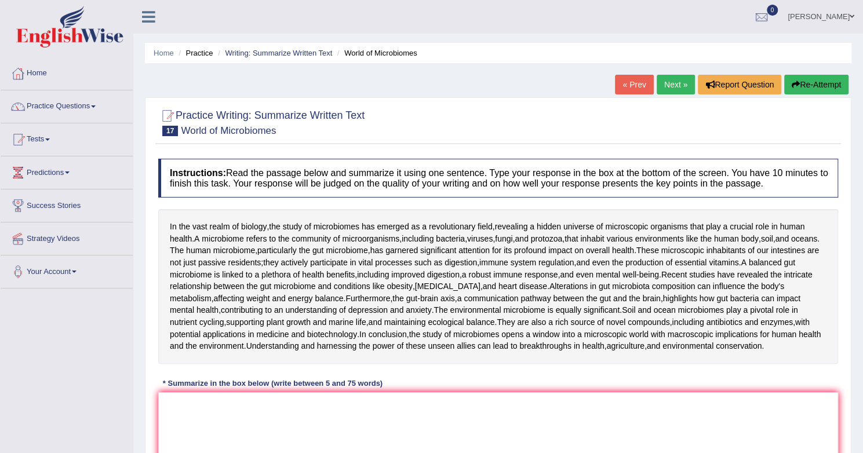
click at [96, 106] on span at bounding box center [93, 106] width 5 height 2
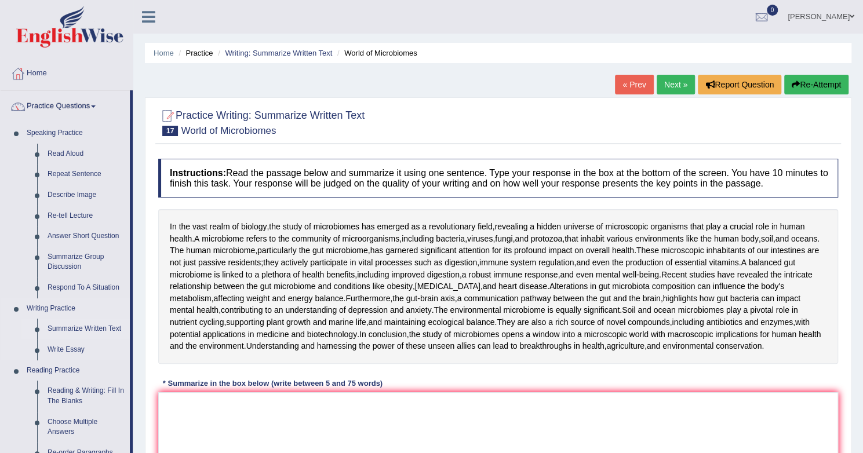
click at [104, 327] on link "Summarize Written Text" at bounding box center [86, 329] width 88 height 21
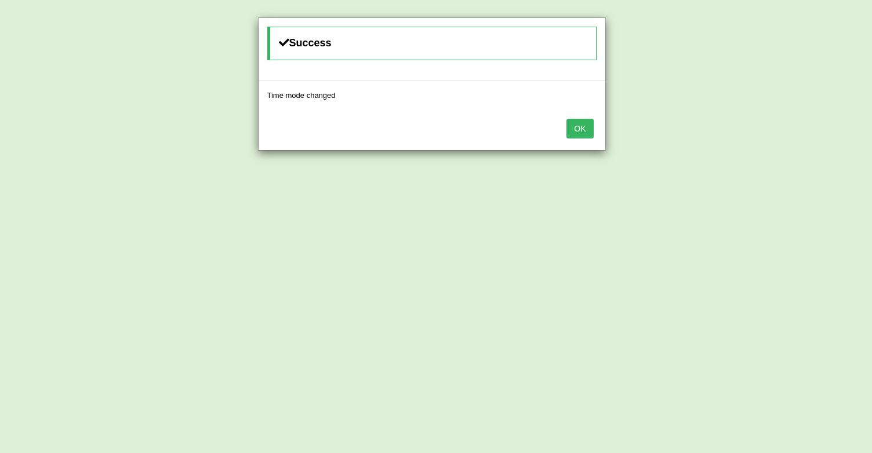
click at [576, 123] on button "OK" at bounding box center [579, 129] width 27 height 20
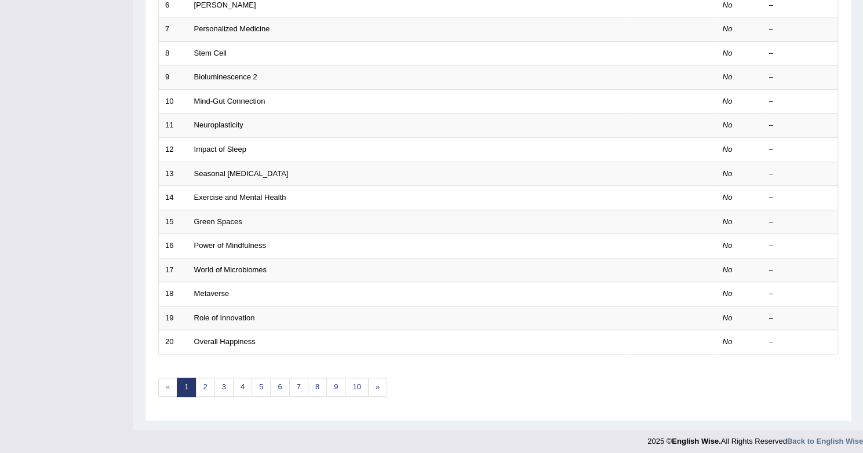
scroll to position [306, 0]
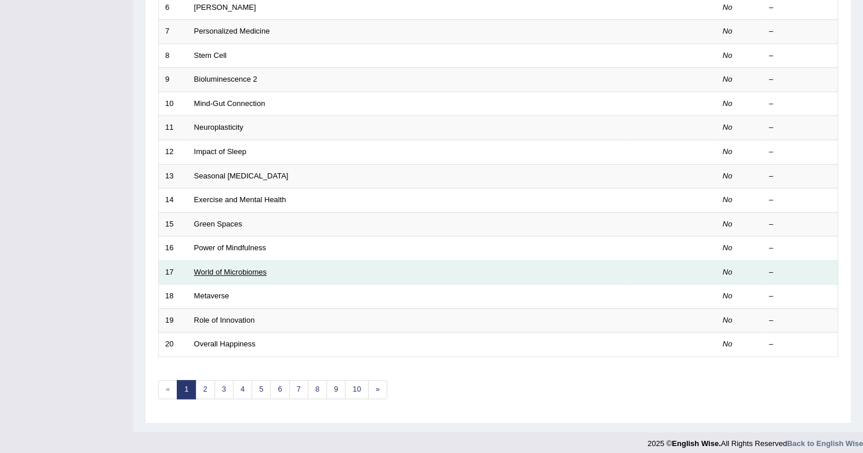
click at [247, 272] on link "World of Microbiomes" at bounding box center [230, 272] width 72 height 9
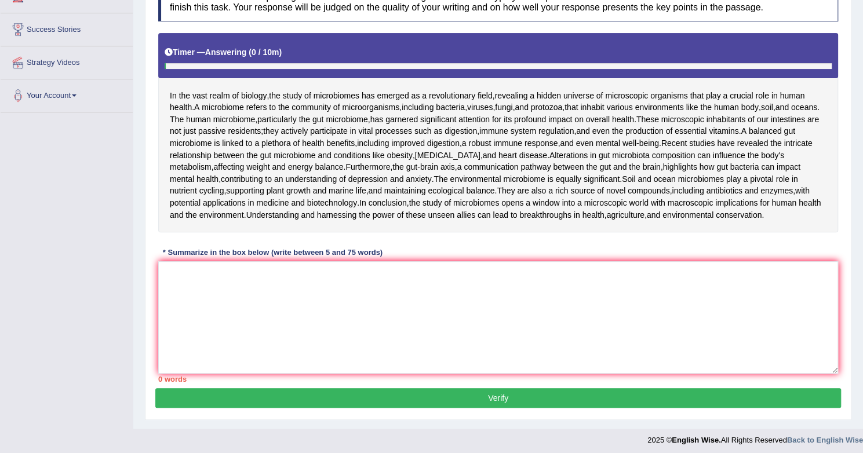
scroll to position [204, 0]
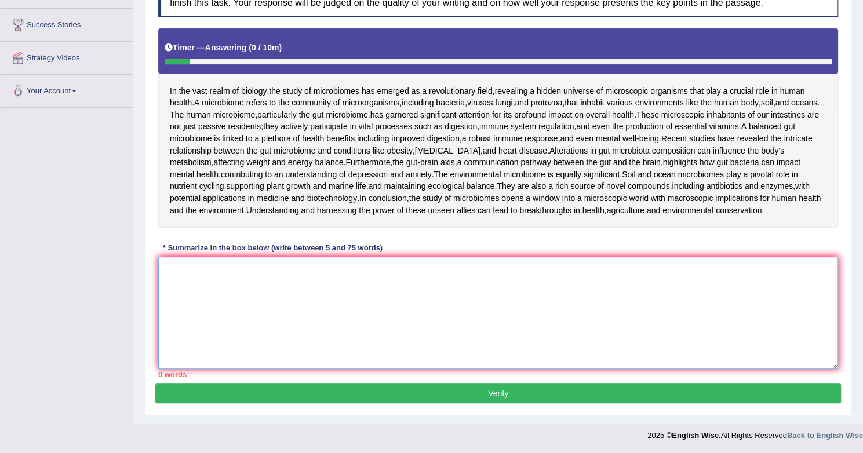
click at [169, 317] on textarea at bounding box center [498, 313] width 680 height 112
type textarea "m"
type textarea "M"
click at [241, 318] on textarea "The passage outlines microbiomes" at bounding box center [498, 313] width 680 height 112
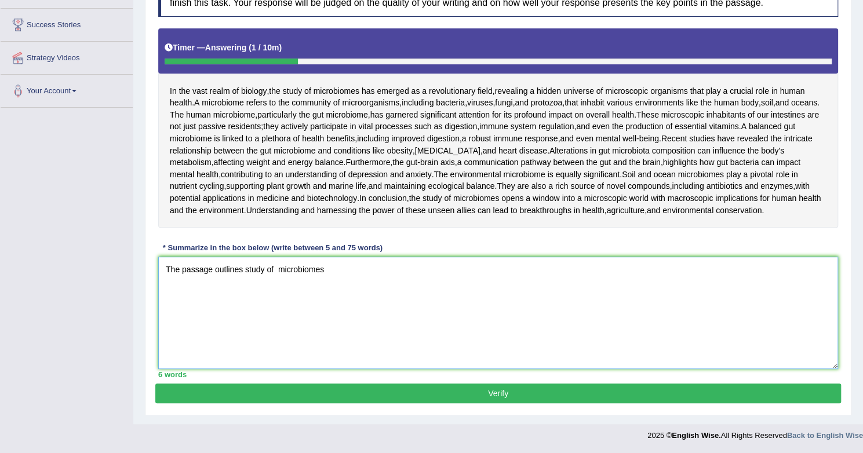
click at [329, 320] on textarea "The passage outlines study of microbiomes" at bounding box center [498, 313] width 680 height 112
click at [325, 318] on textarea "The passage outlines study of microbiomes, explaining that revolutinary field" at bounding box center [498, 313] width 680 height 112
click at [410, 315] on textarea "The passage outlines biology, explaining that revolutinary field" at bounding box center [498, 313] width 680 height 112
click at [330, 319] on textarea "The passage outlines biology, explaining that revolutinary field" at bounding box center [498, 313] width 680 height 112
click at [327, 317] on textarea "The passage outlines biology, explaining that revolutinary field" at bounding box center [498, 313] width 680 height 112
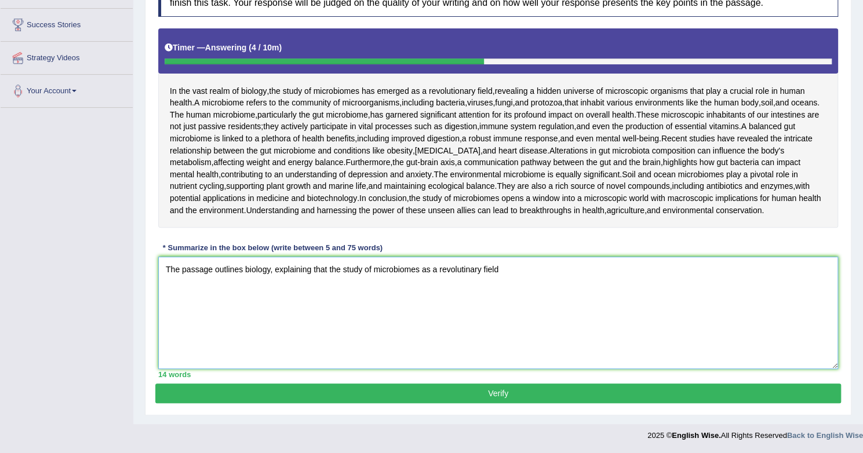
click at [556, 325] on textarea "The passage outlines biology, explaining that the study of microbiomes as a rev…" at bounding box center [498, 313] width 680 height 112
click at [537, 318] on textarea "The passage outlines biology, explaining that the study of microbiomes as a rev…" at bounding box center [498, 313] width 680 height 112
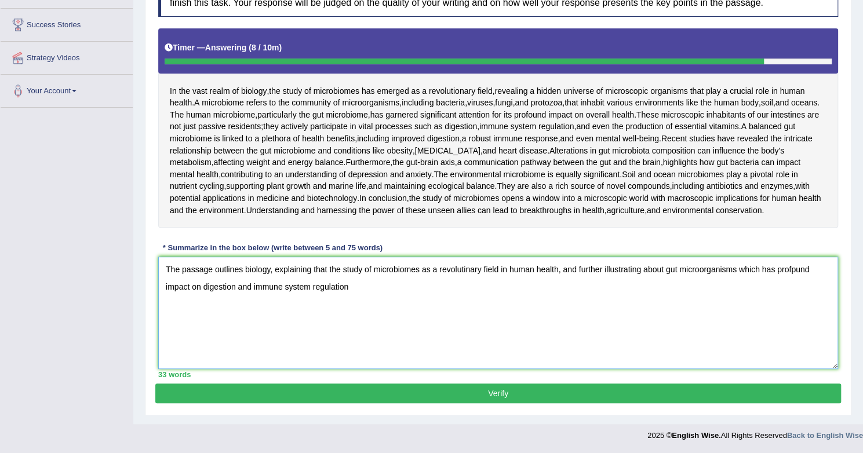
click at [794, 321] on textarea "The passage outlines biology, explaining that the study of microbiomes as a rev…" at bounding box center [498, 313] width 680 height 112
click at [363, 337] on textarea "The passage outlines biology, explaining that the study of microbiomes as a rev…" at bounding box center [498, 313] width 680 height 112
drag, startPoint x: 351, startPoint y: 330, endPoint x: 140, endPoint y: 315, distance: 211.4
click at [140, 315] on div "Home Practice Writing: Summarize Written Text World of Microbiomes « Prev Next …" at bounding box center [498, 121] width 730 height 605
click at [389, 329] on textarea "The passage outlines biology, explaining that the study of microbiomes as a rev…" at bounding box center [498, 313] width 680 height 112
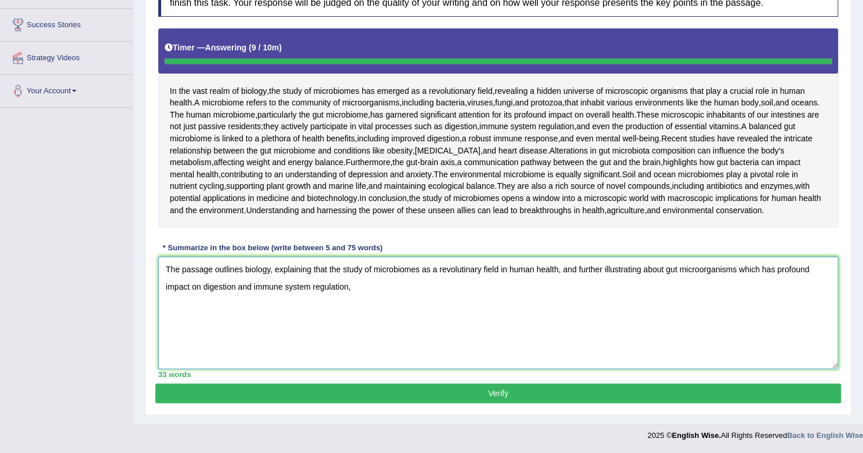
type textarea "The passage outlines biology, explaining that the study of microbiomes as a rev…"
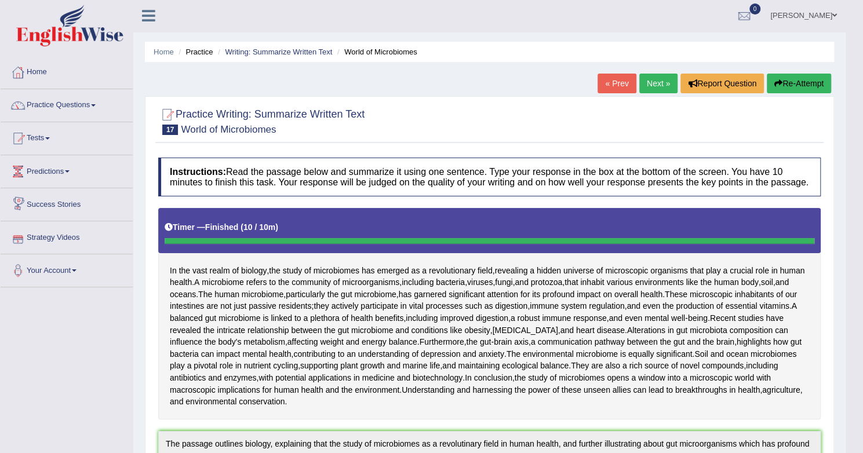
scroll to position [6, 0]
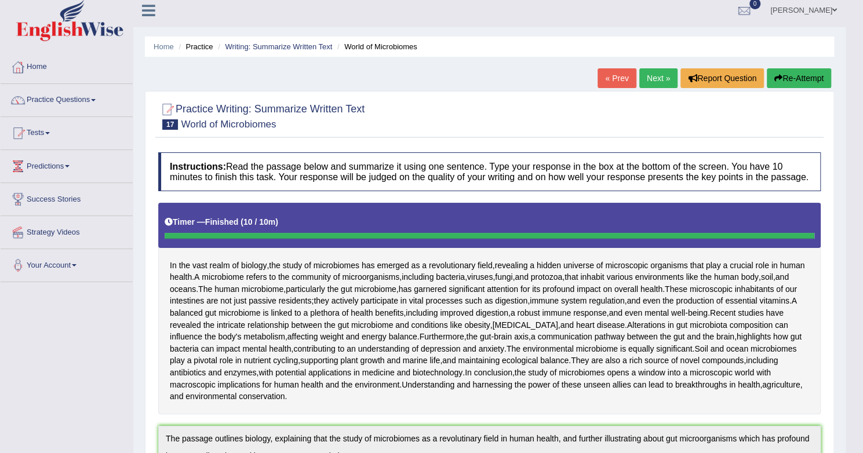
click at [814, 76] on button "Re-Attempt" at bounding box center [799, 78] width 64 height 20
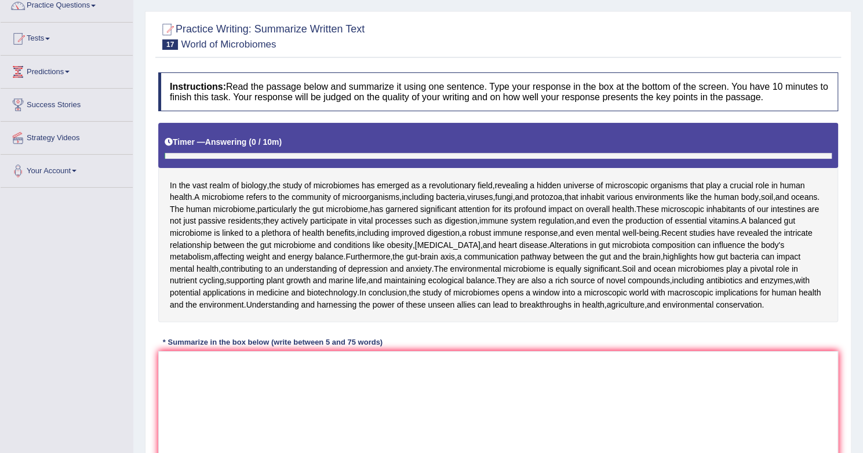
scroll to position [264, 0]
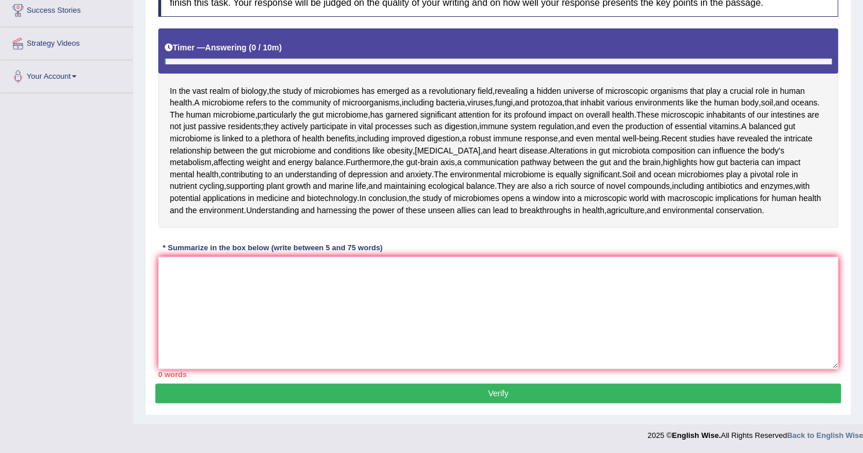
click at [624, 228] on div "In the vast realm of biology , the study of microbiomes has emerged as a revolu…" at bounding box center [498, 127] width 680 height 199
click at [528, 288] on textarea at bounding box center [498, 313] width 680 height 112
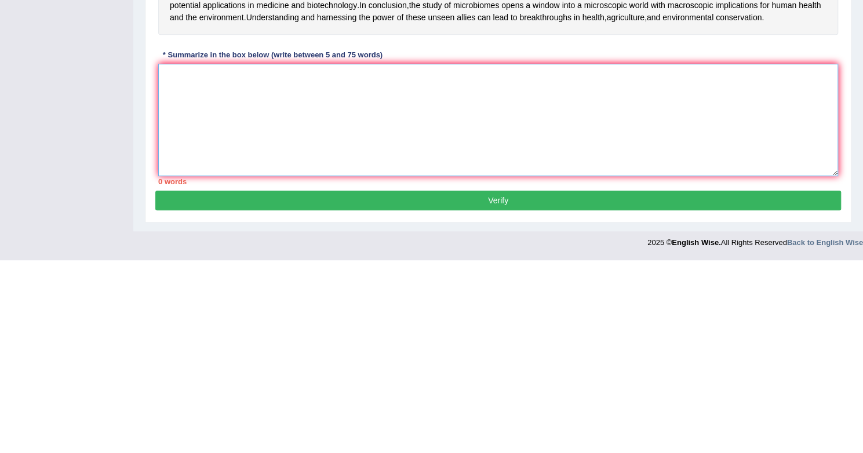
paste textarea "The passage outlines biology, explaining that the study of microbiomes as a rev…"
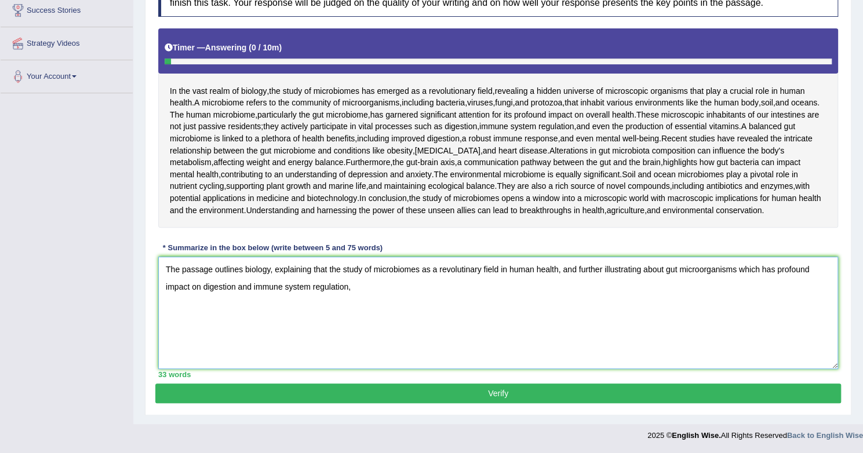
scroll to position [203, 0]
drag, startPoint x: 200, startPoint y: 352, endPoint x: 156, endPoint y: 350, distance: 44.1
click at [156, 350] on div "Instructions: Read the passage below and summarize it using one sentence. Type …" at bounding box center [498, 177] width 686 height 411
click at [556, 335] on textarea "The passage outlines biology, explaining that the study of microbiomes as a rev…" at bounding box center [498, 313] width 680 height 112
drag, startPoint x: 556, startPoint y: 335, endPoint x: 185, endPoint y: 340, distance: 370.9
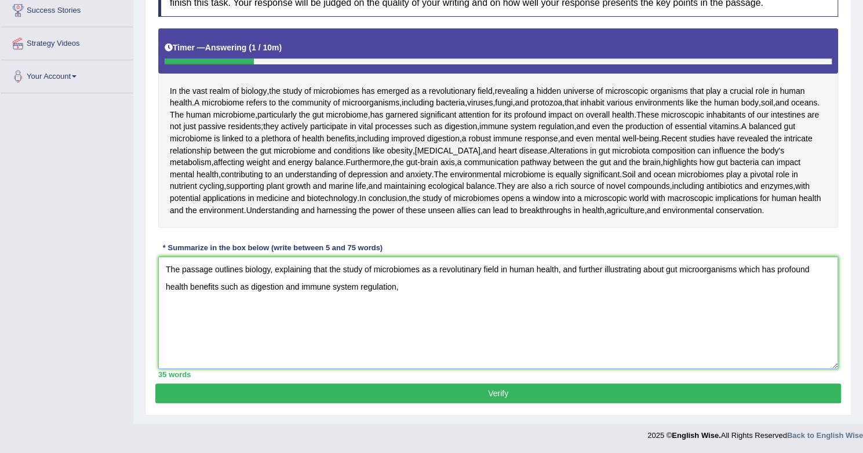
click at [185, 340] on textarea "The passage outlines biology, explaining that the study of microbiomes as a rev…" at bounding box center [498, 313] width 680 height 112
click at [783, 334] on textarea "The passage outlines biology, explaining that the study of microbiomes as a rev…" at bounding box center [498, 313] width 680 height 112
paste textarea ", and further illustrating about gut microorganisms which has profound health"
click at [774, 335] on textarea "The passage outlines biology, explaining that the study of microbiomes as a rev…" at bounding box center [498, 313] width 680 height 112
click at [396, 351] on textarea "The passage outlines biology, explaining that the study of microbiomes as a rev…" at bounding box center [498, 313] width 680 height 112
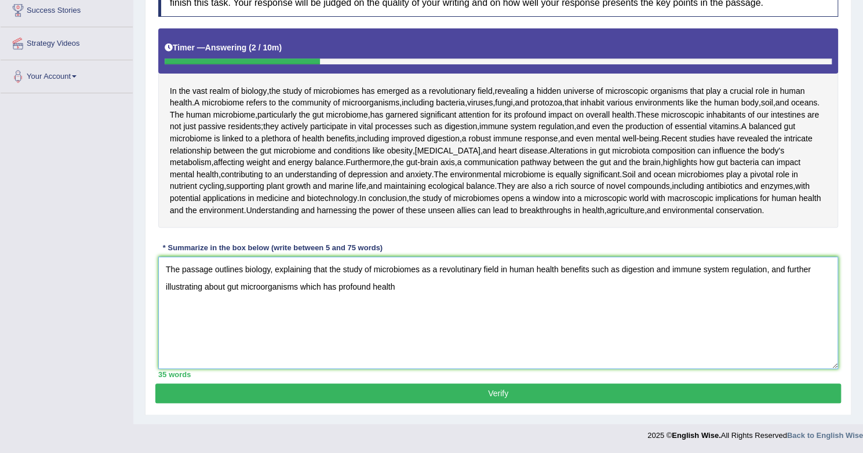
click at [534, 331] on textarea "The passage outlines biology, explaining that the study of microbiomes as a rev…" at bounding box center [498, 313] width 680 height 112
click at [588, 333] on textarea "The passage outlines biology, explaining that the study of microbiomes as a rev…" at bounding box center [498, 313] width 680 height 112
click at [371, 351] on textarea "The passage outlines biology, explaining that the study of microbiomes as a rev…" at bounding box center [498, 313] width 680 height 112
drag, startPoint x: 327, startPoint y: 155, endPoint x: 347, endPoint y: 154, distance: 19.2
click at [347, 145] on span "benefits" at bounding box center [340, 139] width 28 height 12
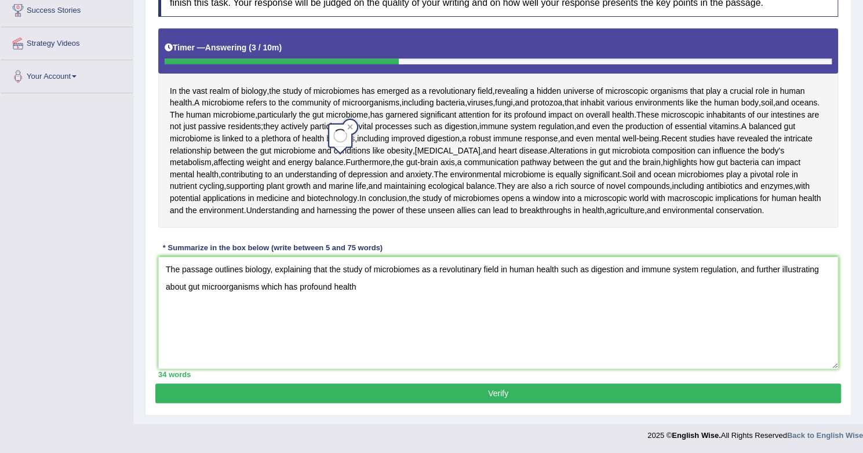
click at [347, 145] on span "benefits" at bounding box center [340, 139] width 28 height 12
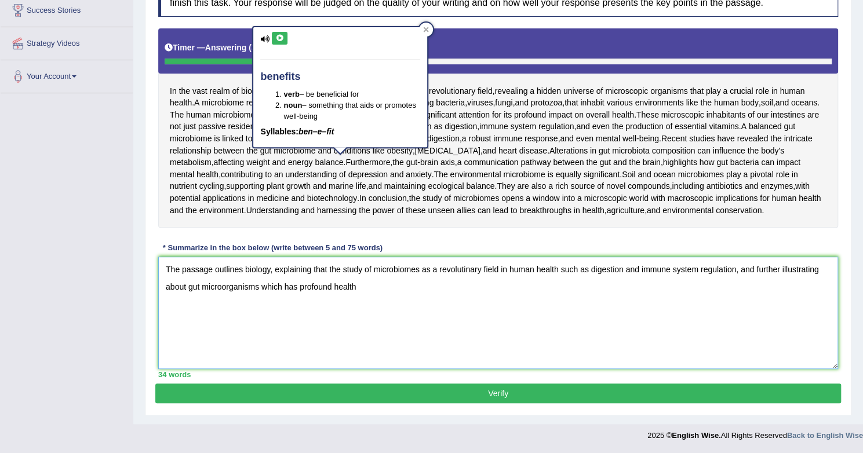
click at [376, 338] on textarea "The passage outlines biology, explaining that the study of microbiomes as a rev…" at bounding box center [498, 313] width 680 height 112
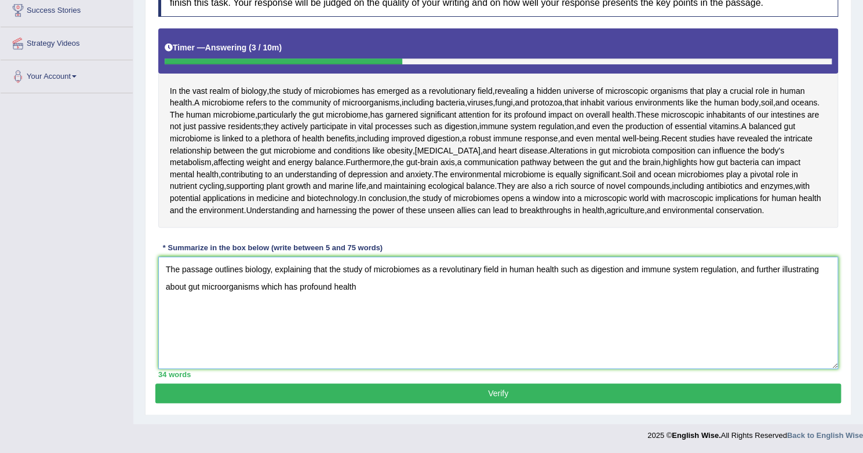
click at [373, 353] on textarea "The passage outlines biology, explaining that the study of microbiomes as a rev…" at bounding box center [498, 313] width 680 height 112
click at [187, 347] on textarea "The passage outlines biology, explaining that the study of microbiomes as a rev…" at bounding box center [498, 313] width 680 height 112
click at [208, 369] on textarea "The passage outlines biology, explaining that the study of microbiomes as a rev…" at bounding box center [498, 313] width 680 height 112
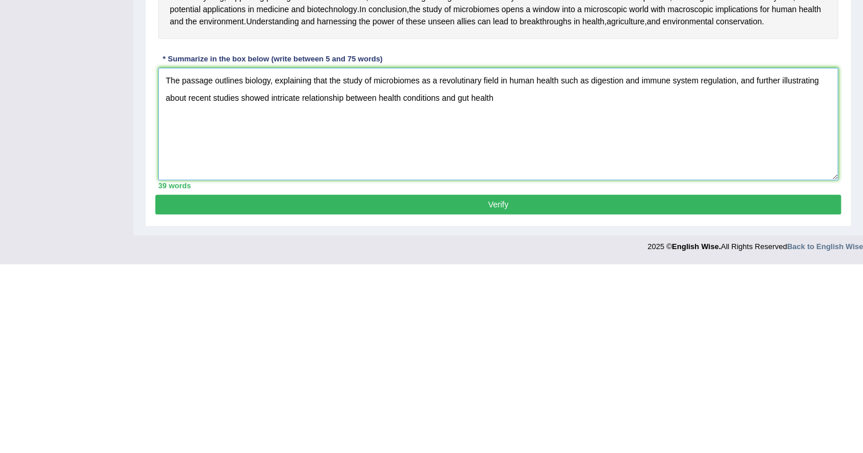
scroll to position [245, 0]
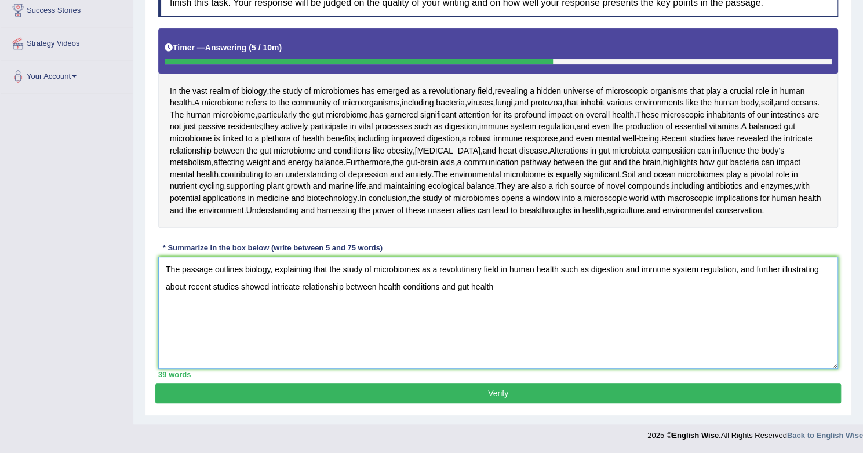
click at [518, 311] on textarea "The passage outlines biology, explaining that the study of microbiomes as a rev…" at bounding box center [498, 313] width 680 height 112
type textarea "The passage outlines biology, explaining that the study of microbiomes as a rev…"
click at [677, 181] on span "microbiomes" at bounding box center [700, 175] width 46 height 12
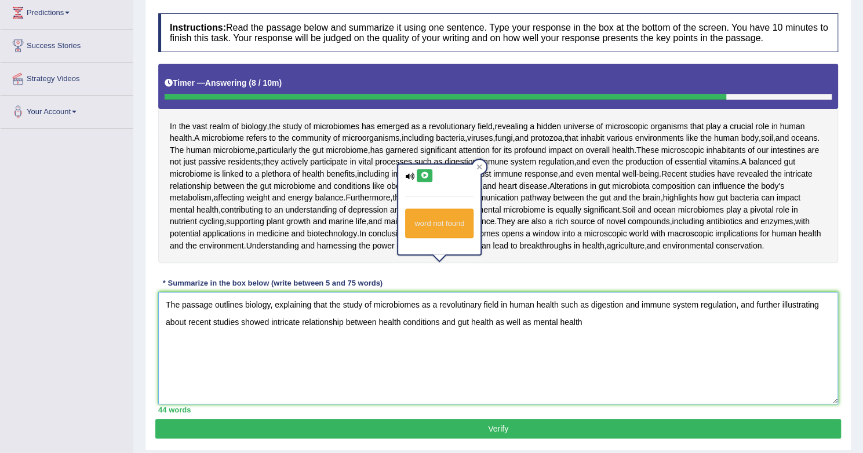
scroll to position [168, 0]
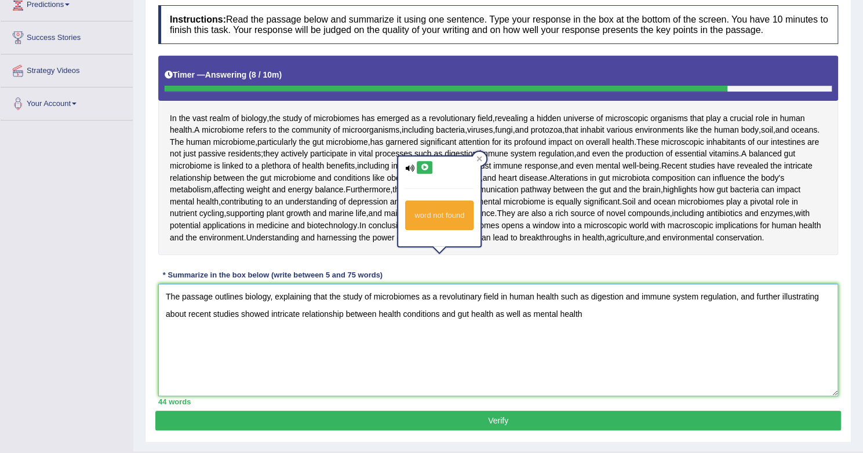
drag, startPoint x: 591, startPoint y: 444, endPoint x: 148, endPoint y: 360, distance: 451.2
click at [148, 360] on div "Practice Writing: Summarize Written Text 17 World of Microbiomes Instructions: …" at bounding box center [498, 193] width 706 height 499
